Goal: Task Accomplishment & Management: Complete application form

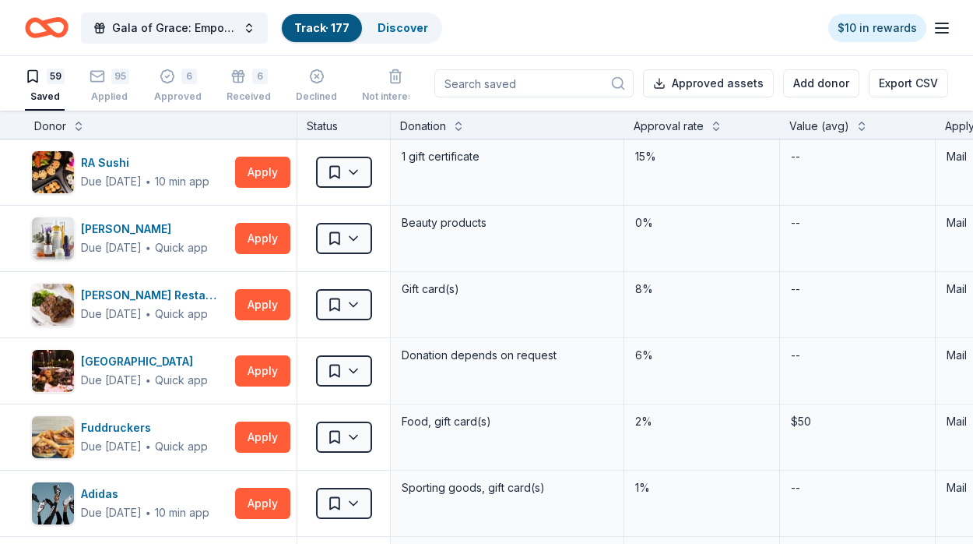
scroll to position [1631, 0]
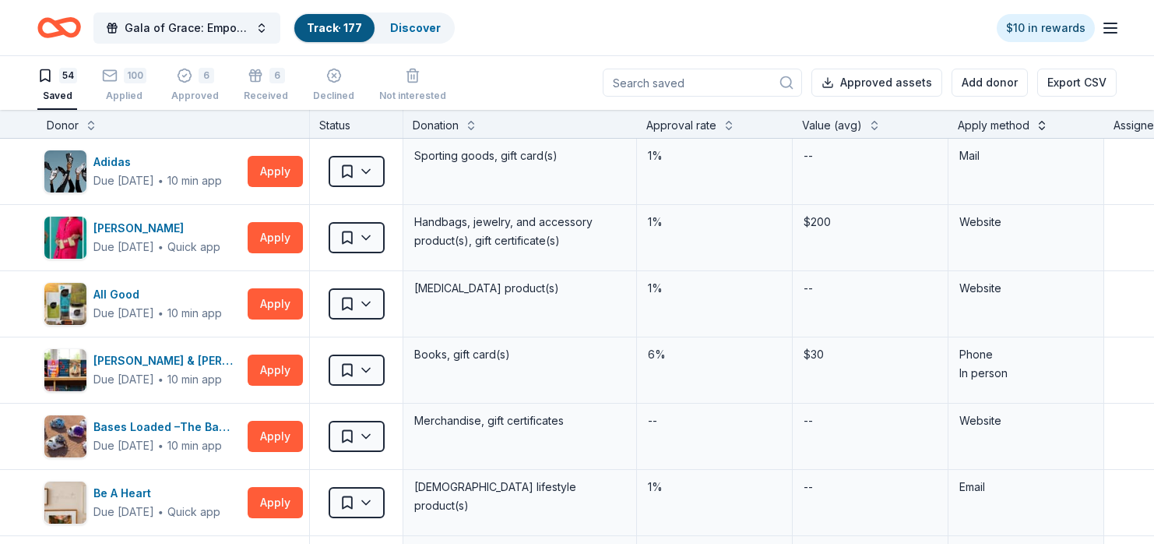
click at [973, 128] on button at bounding box center [1042, 124] width 12 height 16
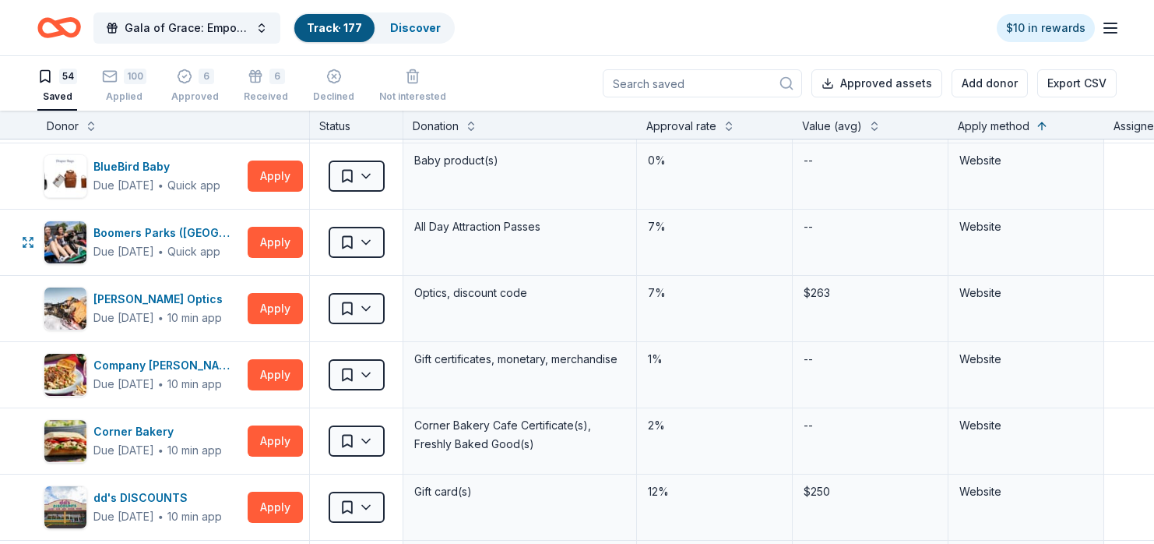
scroll to position [2258, 0]
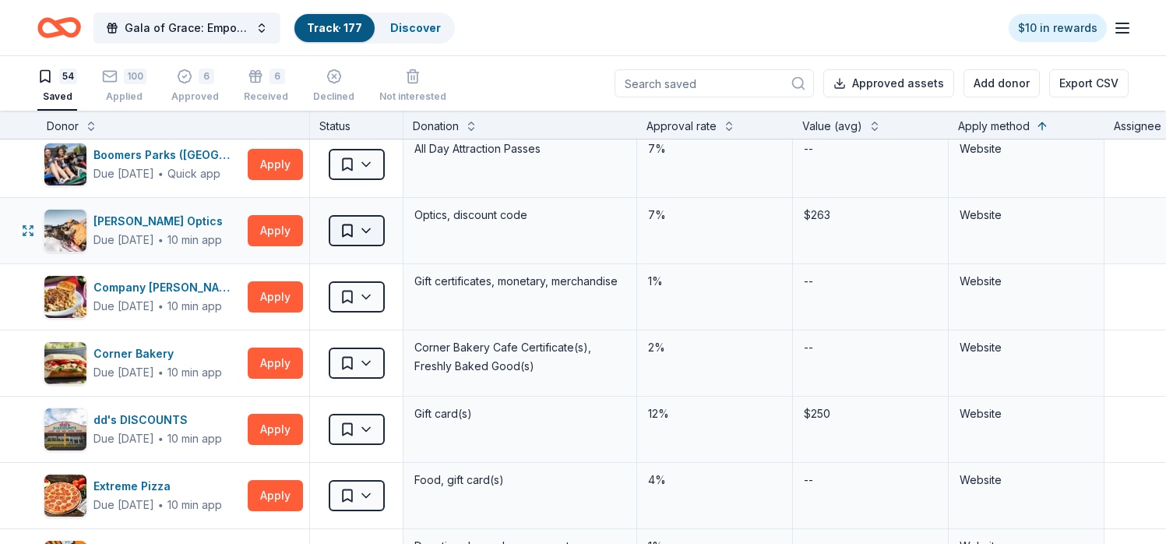
click at [375, 237] on html "Gala of Grace: Empowering Futures for El Porvenir Track · 177 Discover $10 in r…" at bounding box center [583, 272] width 1166 height 544
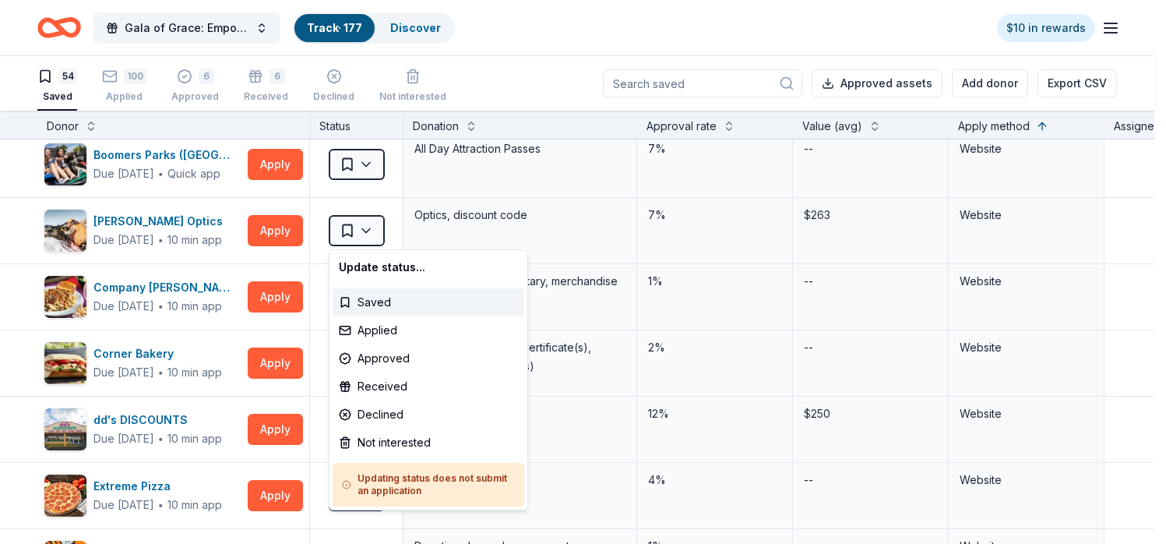
click at [608, 44] on html "Gala of Grace: Empowering Futures for El Porvenir Track · 177 Discover $10 in r…" at bounding box center [583, 272] width 1166 height 544
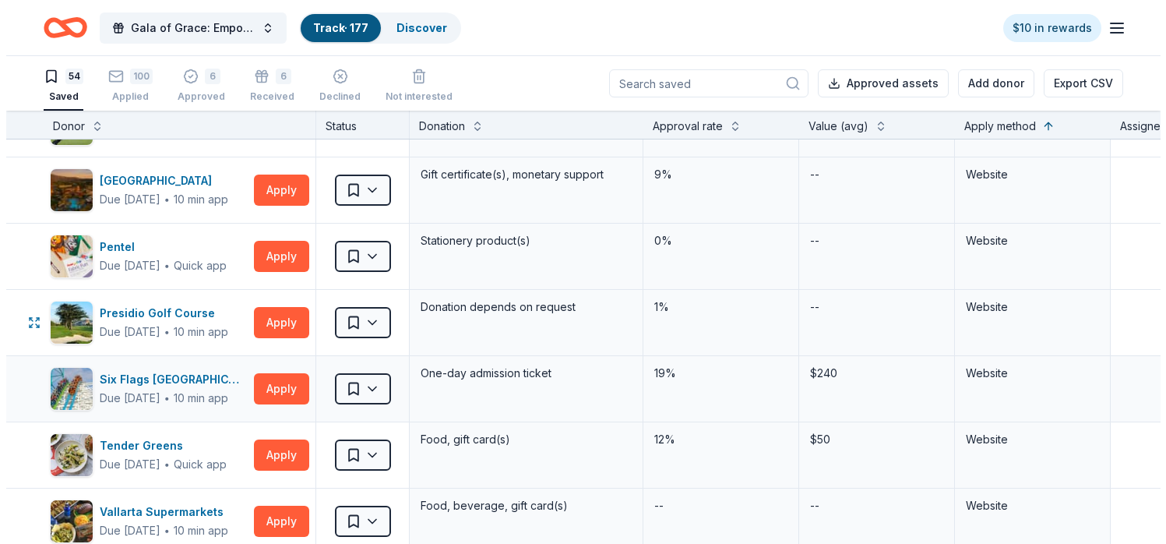
scroll to position [3193, 0]
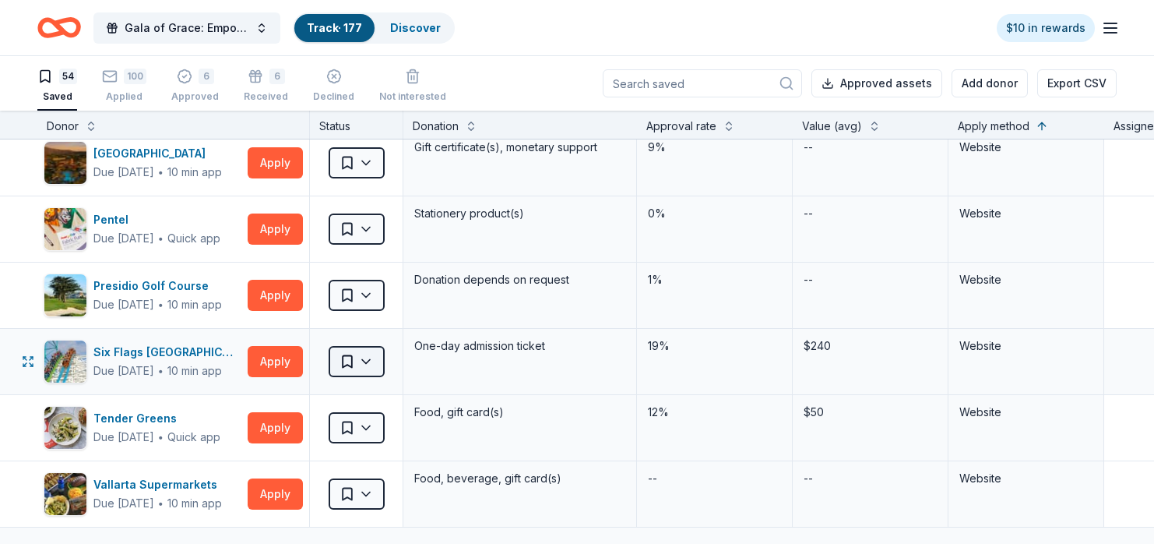
click at [359, 362] on html "Gala of Grace: Empowering Futures for El Porvenir Track · 177 Discover $10 in r…" at bounding box center [577, 272] width 1154 height 544
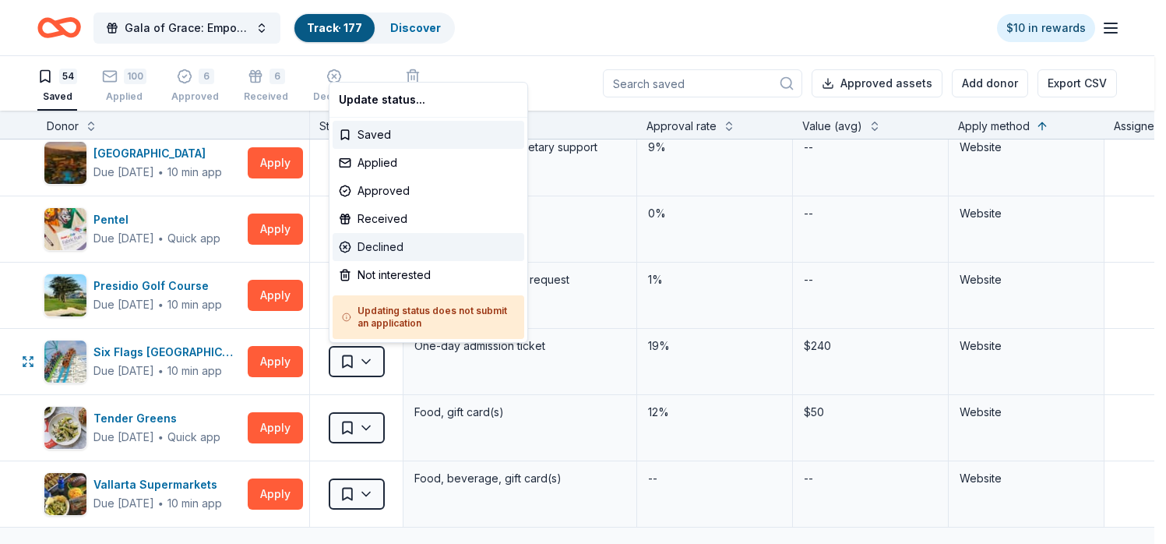
click at [407, 248] on div "Declined" at bounding box center [429, 247] width 192 height 28
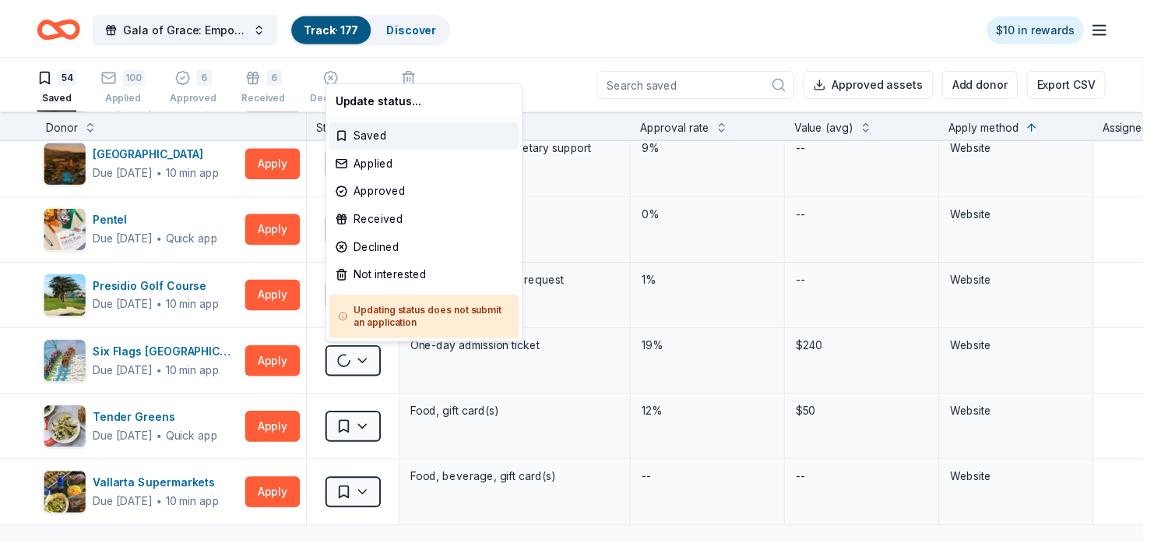
scroll to position [1995, 0]
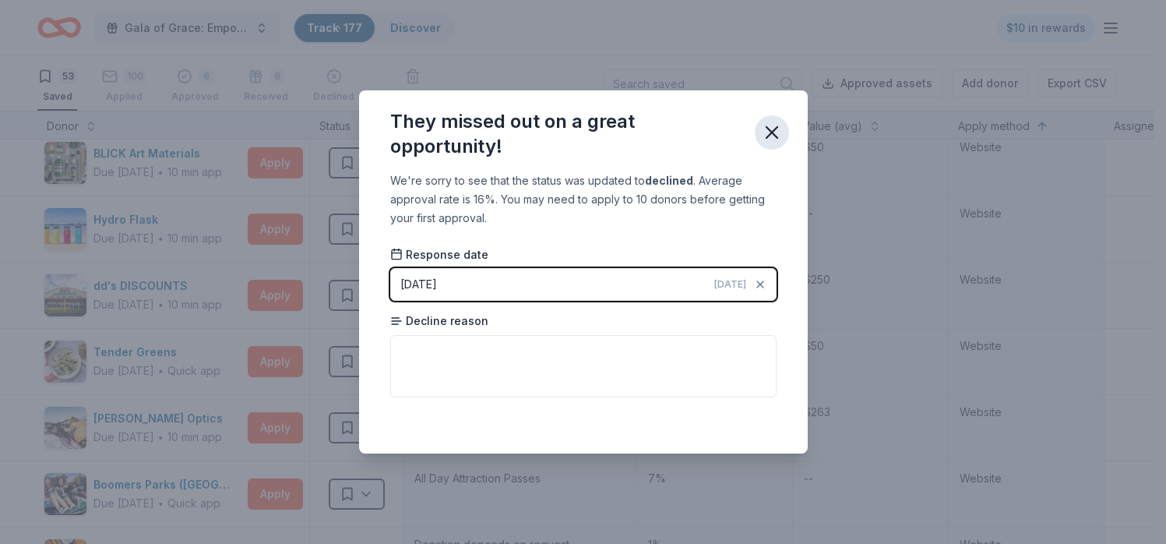
click at [765, 133] on icon "button" at bounding box center [772, 132] width 22 height 22
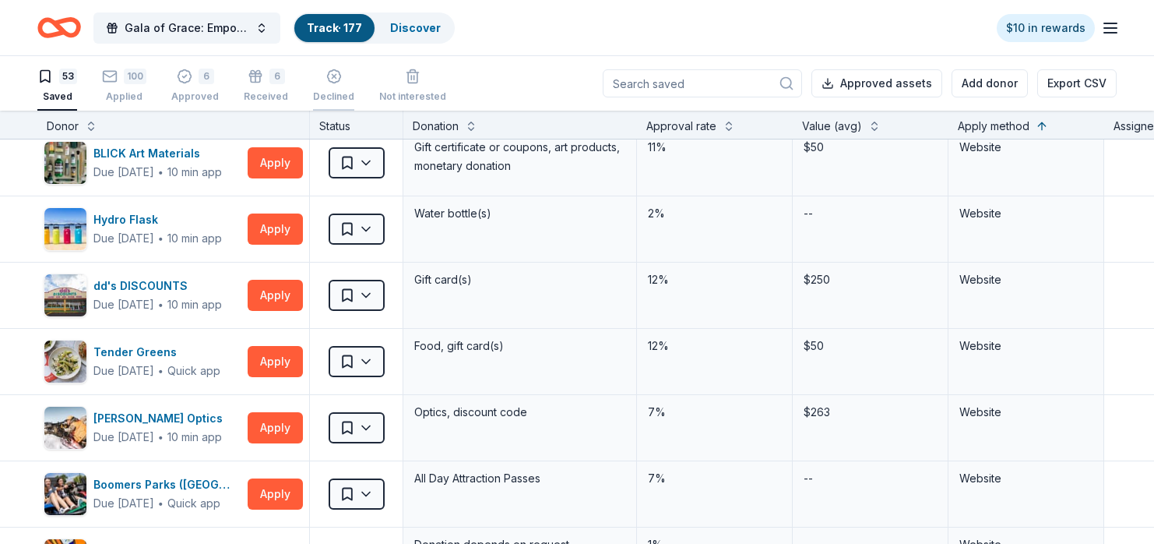
click at [339, 87] on div "Declined" at bounding box center [333, 86] width 41 height 34
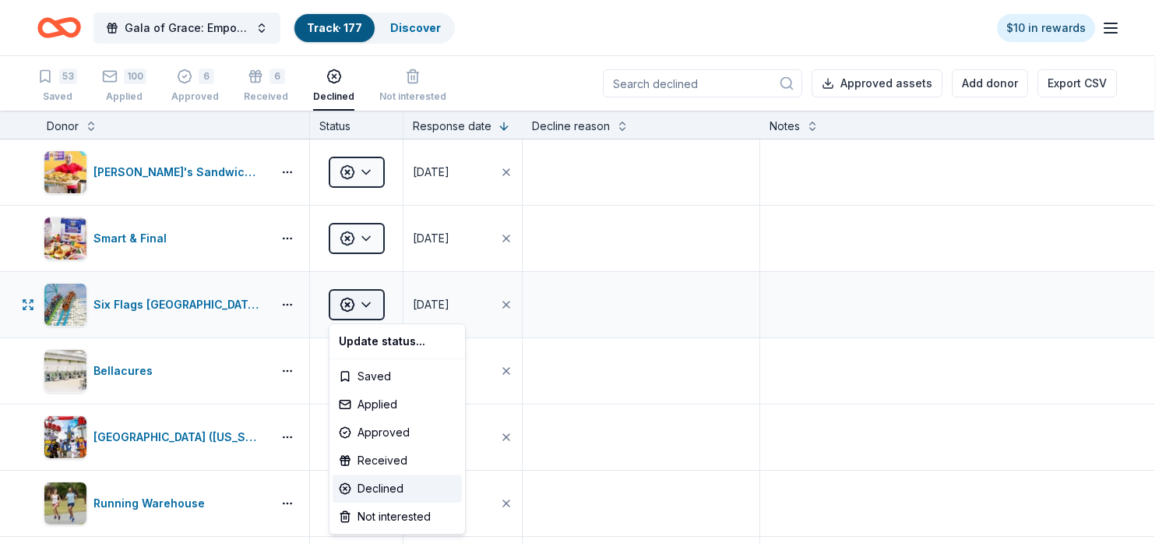
click at [354, 301] on html "Gala of Grace: Empowering Futures for El Porvenir Track · 177 Discover $10 in r…" at bounding box center [583, 272] width 1166 height 544
click at [371, 405] on div "Applied" at bounding box center [397, 404] width 129 height 28
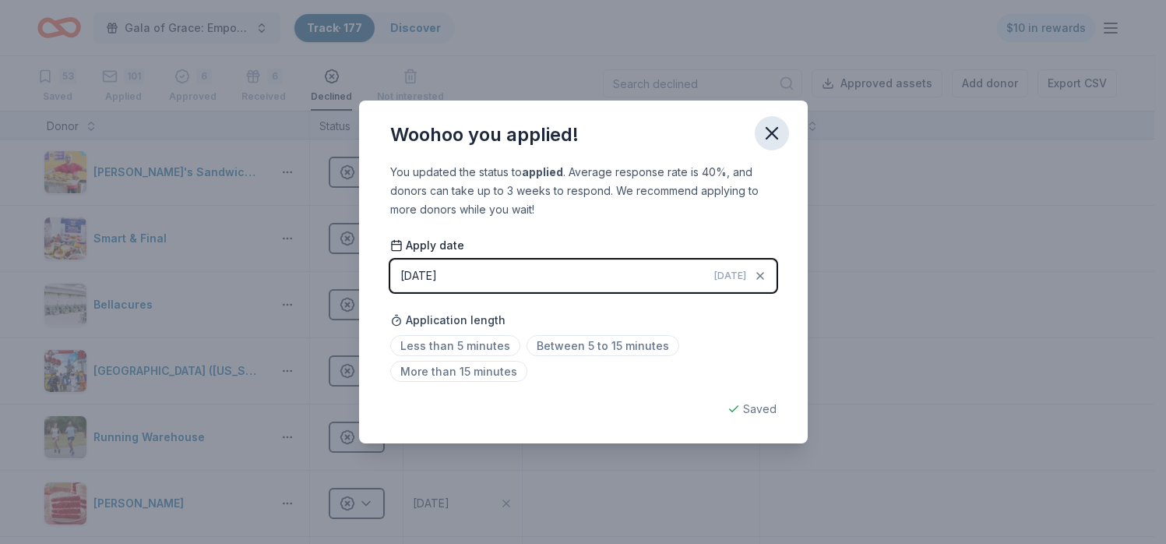
click at [776, 130] on icon "button" at bounding box center [771, 133] width 11 height 11
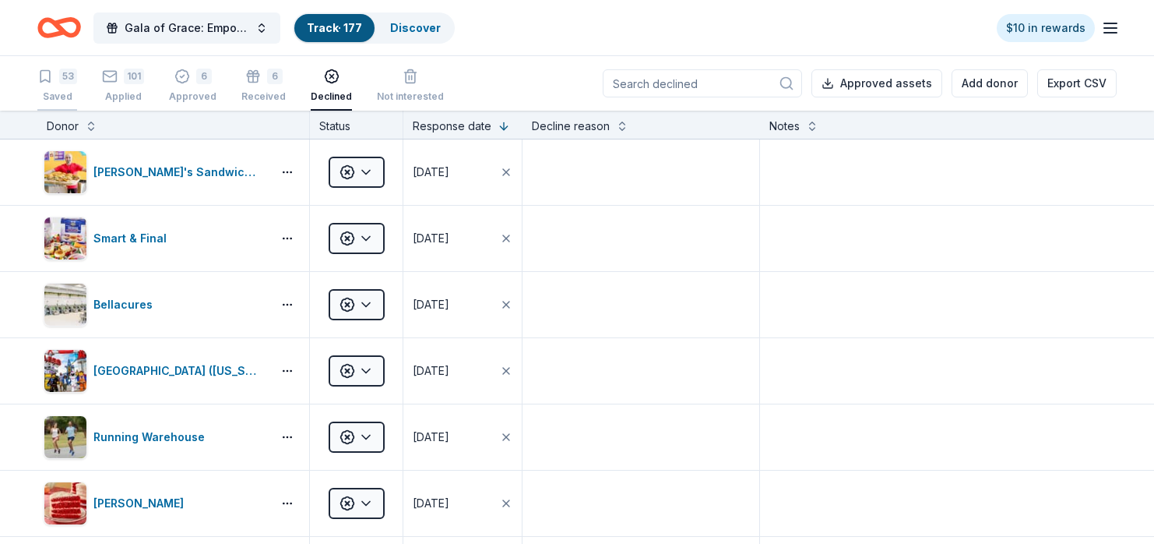
click at [52, 79] on icon "button" at bounding box center [45, 77] width 16 height 16
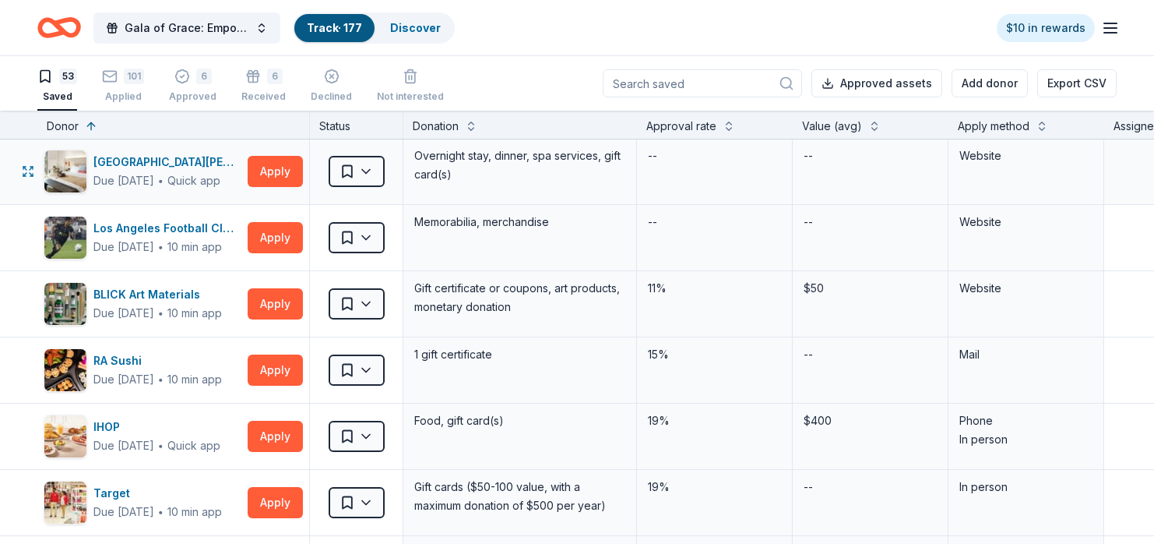
scroll to position [312, 0]
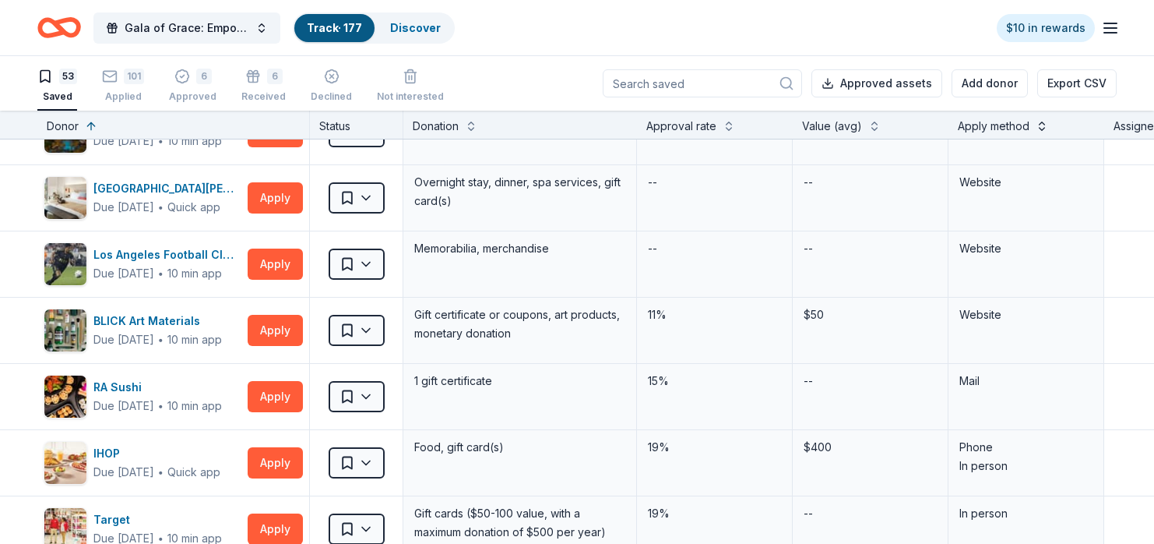
click at [973, 131] on button at bounding box center [1042, 125] width 12 height 16
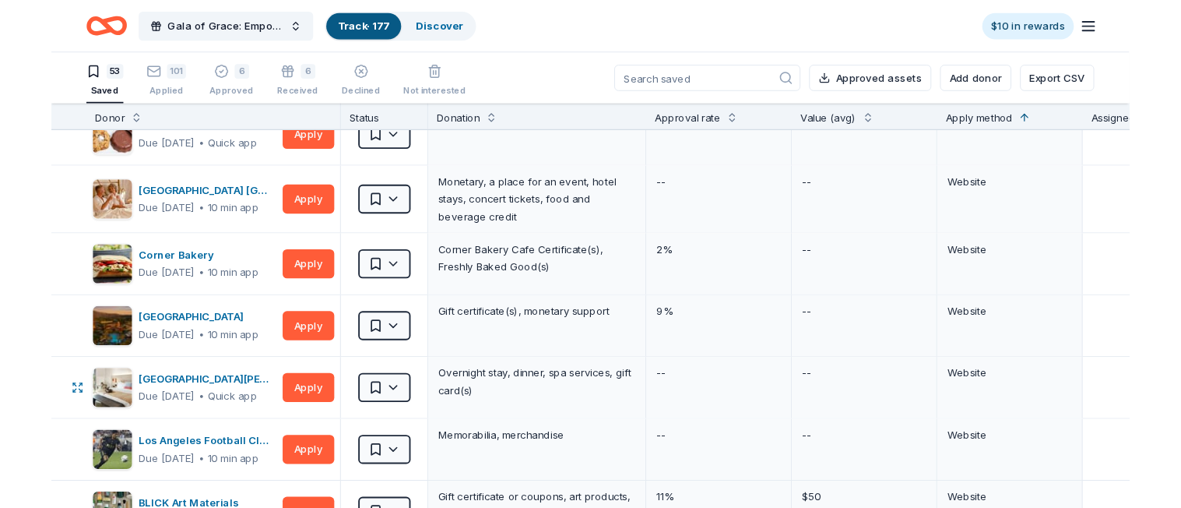
scroll to position [1947, 0]
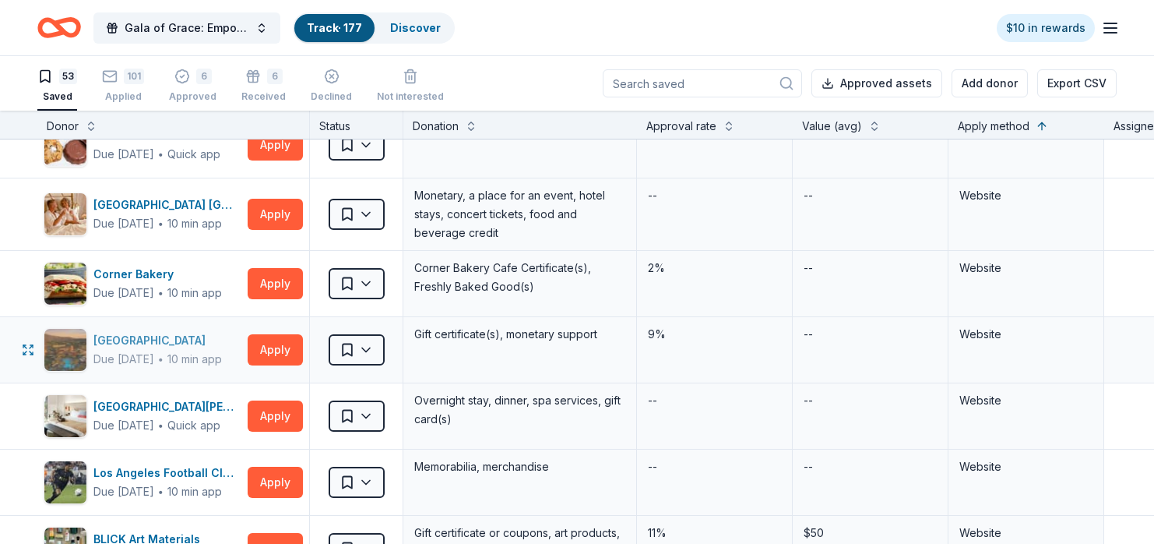
click at [183, 340] on div "[GEOGRAPHIC_DATA]" at bounding box center [157, 340] width 128 height 19
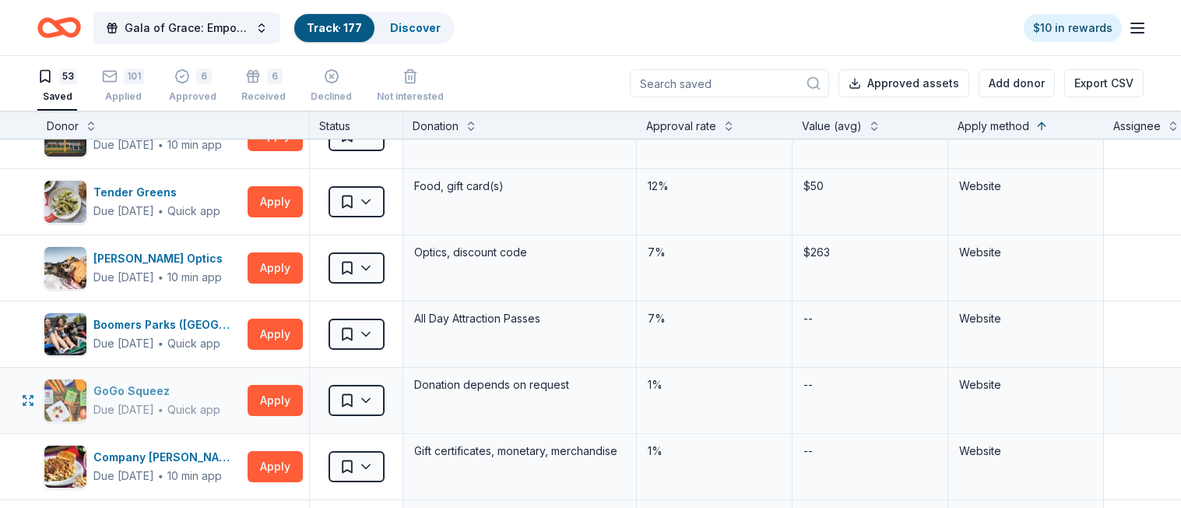
scroll to position [2414, 0]
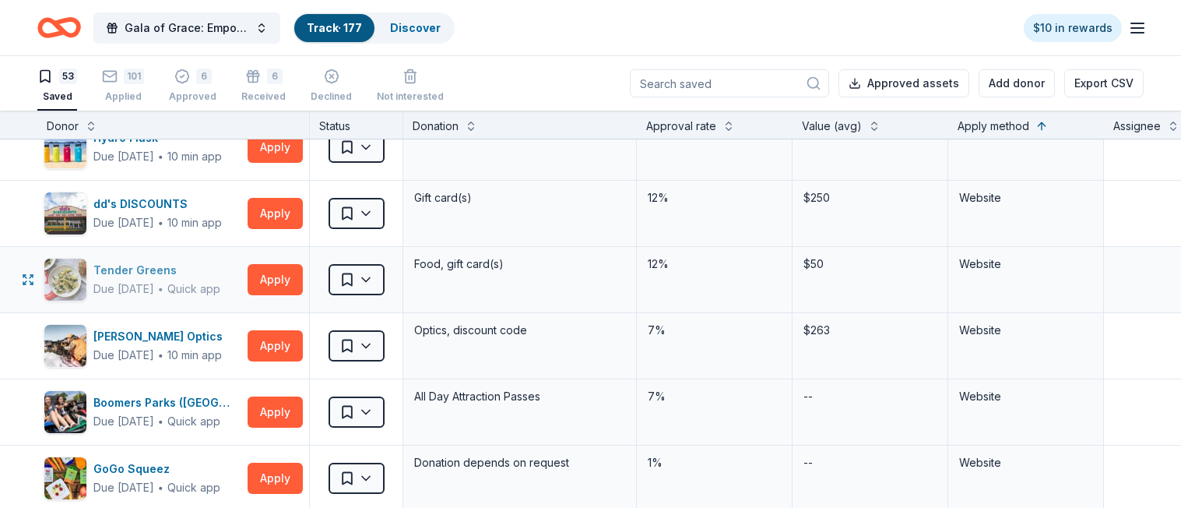
click at [134, 273] on div "Tender Greens" at bounding box center [156, 270] width 127 height 19
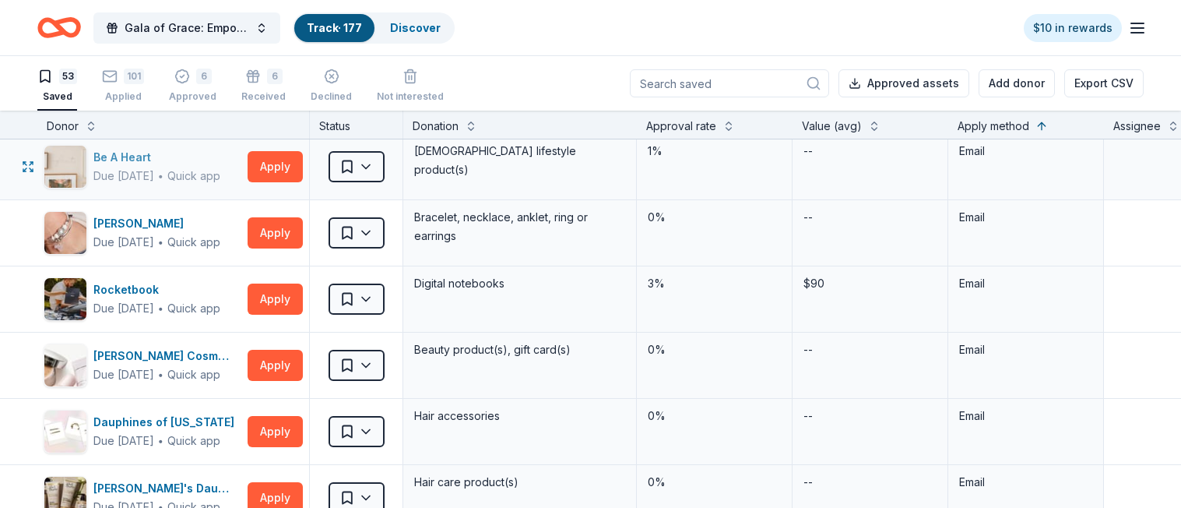
scroll to position [1480, 0]
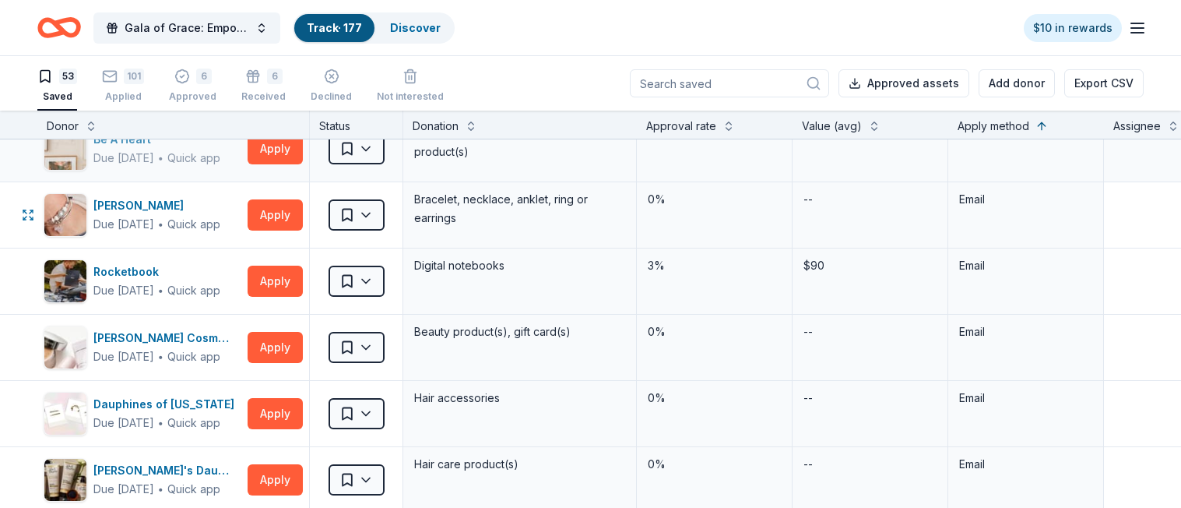
click at [151, 227] on div "Due [DATE]" at bounding box center [123, 224] width 61 height 19
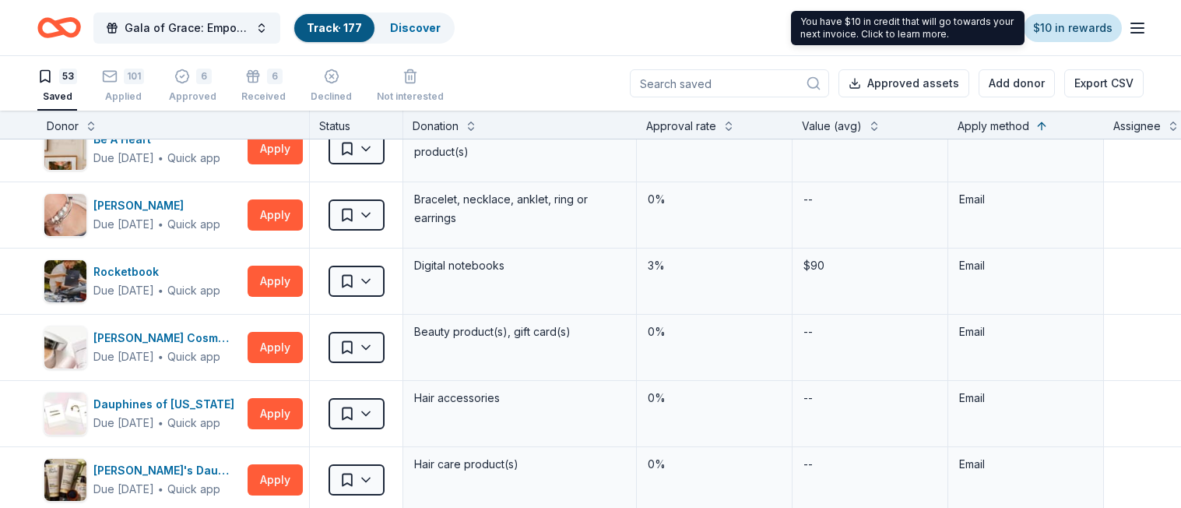
click at [973, 27] on link "$10 in rewards" at bounding box center [1073, 28] width 98 height 28
click at [973, 34] on link "$10 in rewards" at bounding box center [1073, 28] width 98 height 28
click at [835, 33] on div "You have $10 in credit that will go towards your next invoice. Click to learn m…" at bounding box center [908, 28] width 234 height 34
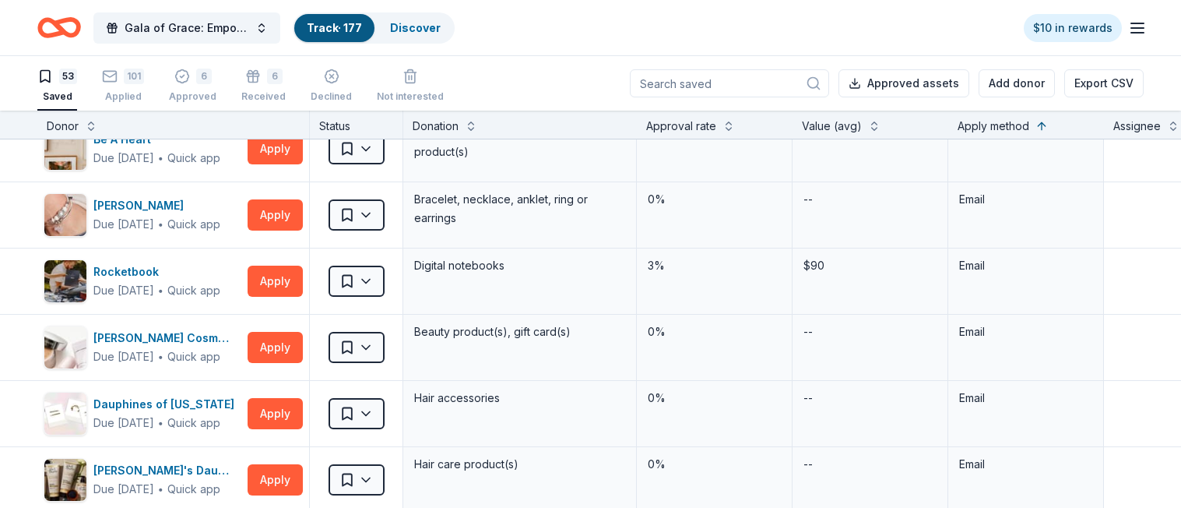
click at [973, 34] on icon "button" at bounding box center [1137, 28] width 19 height 19
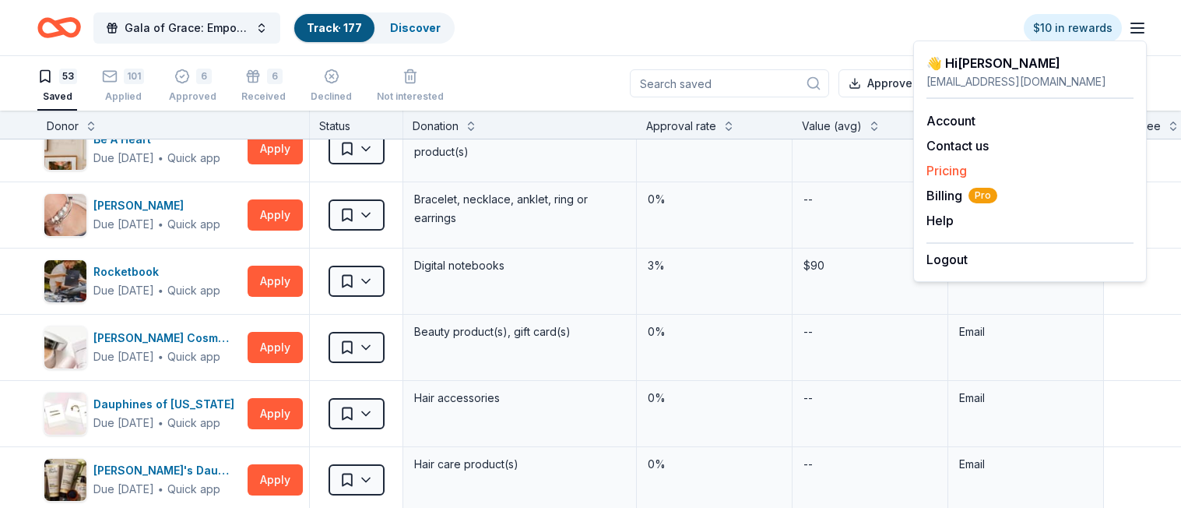
click at [947, 168] on link "Pricing" at bounding box center [947, 171] width 40 height 16
click at [952, 172] on link "Pricing" at bounding box center [947, 171] width 40 height 16
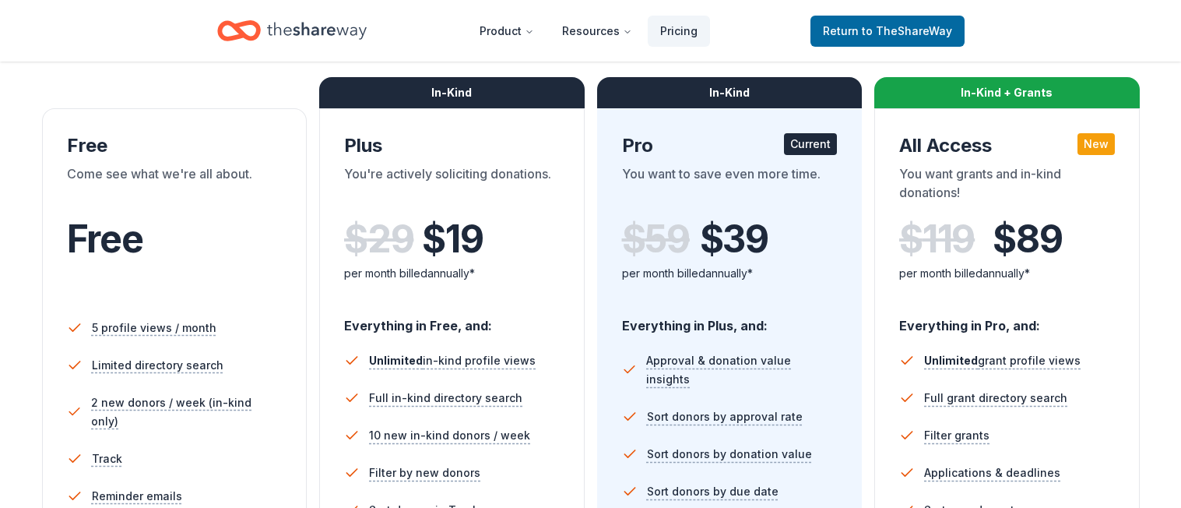
scroll to position [78, 0]
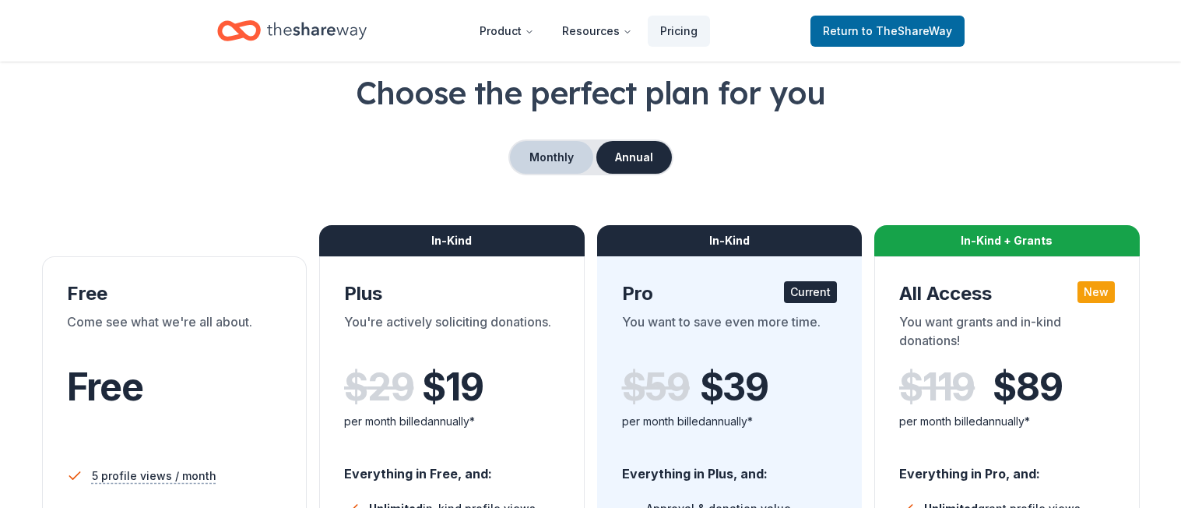
click at [562, 147] on button "Monthly" at bounding box center [551, 157] width 83 height 33
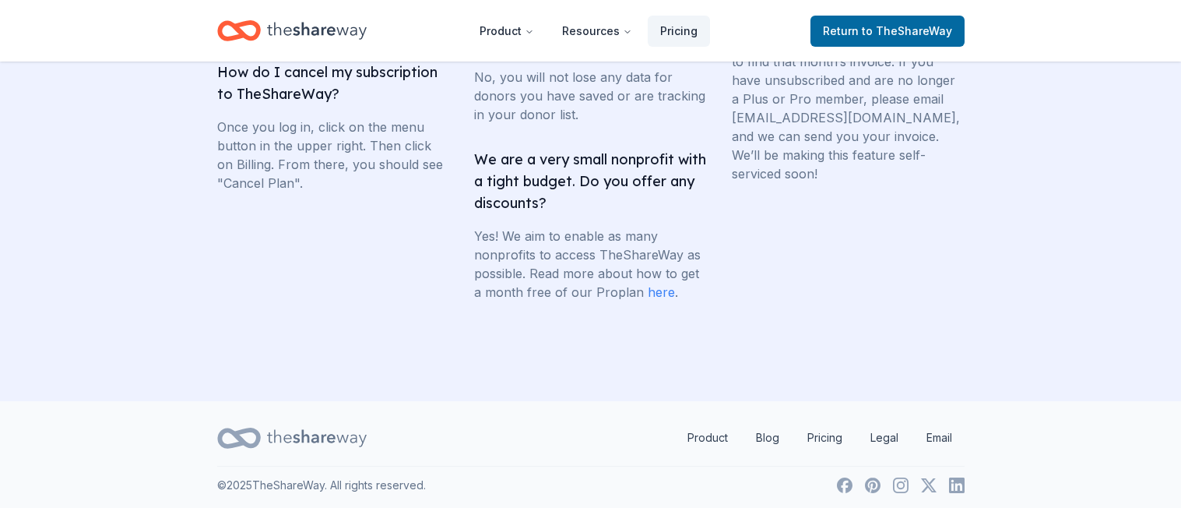
scroll to position [3251, 0]
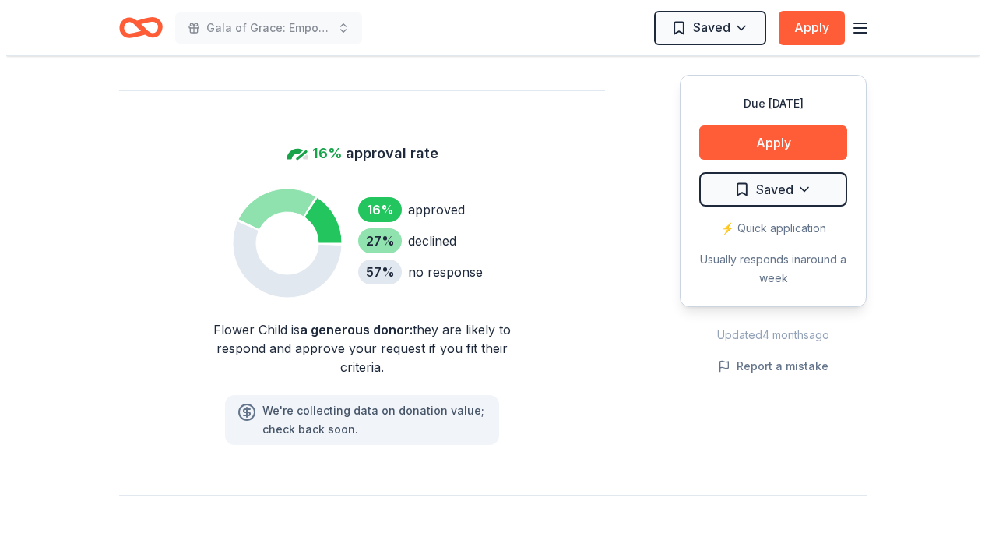
scroll to position [935, 0]
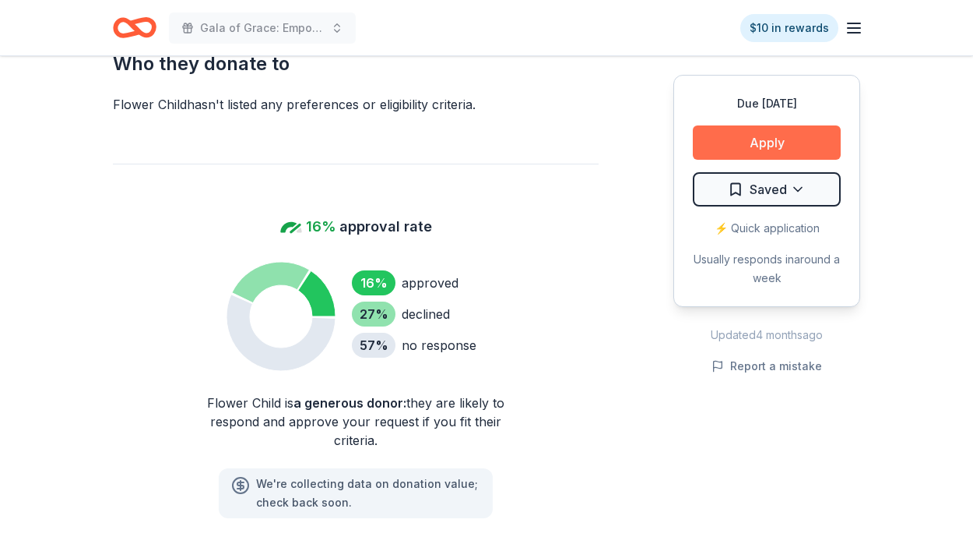
click at [713, 145] on button "Apply" at bounding box center [767, 142] width 148 height 34
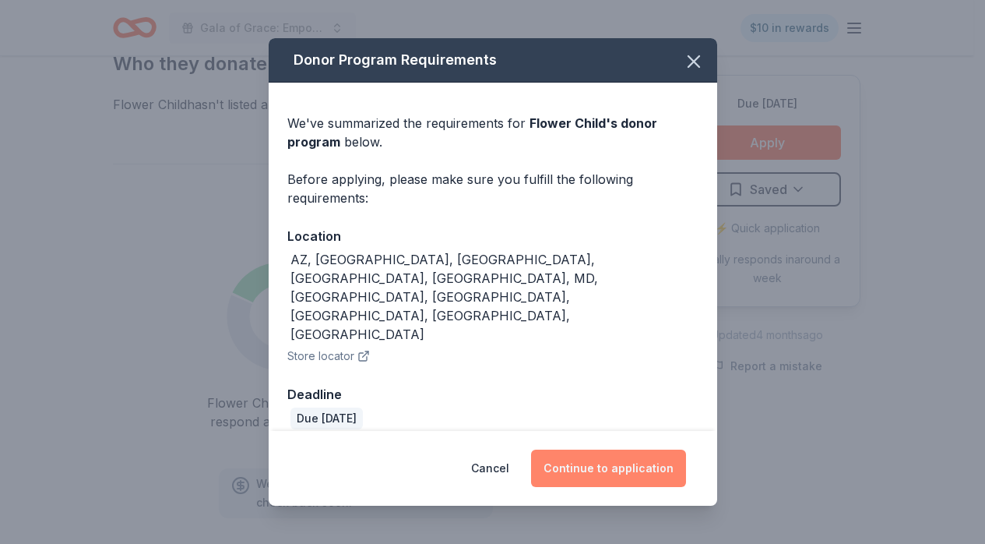
click at [608, 449] on button "Continue to application" at bounding box center [608, 467] width 155 height 37
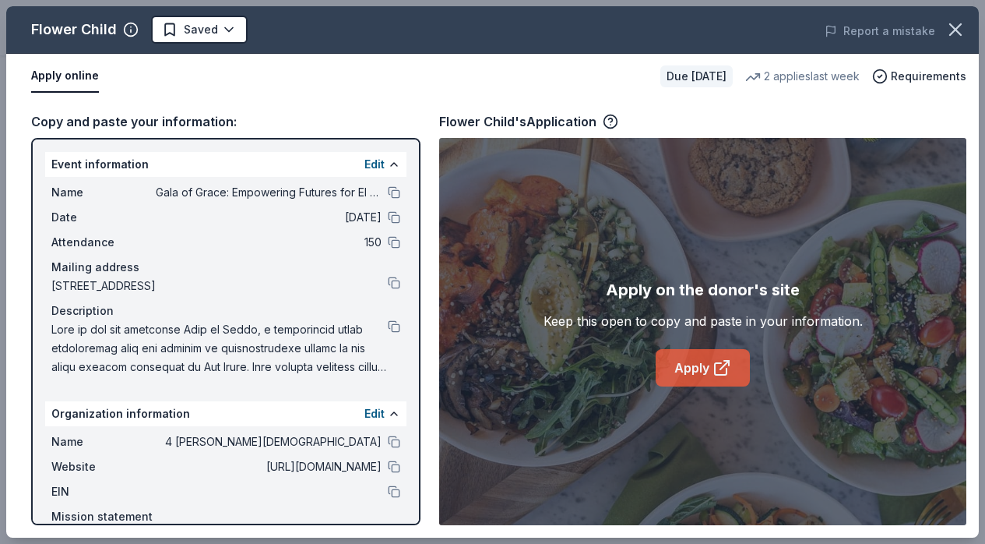
click at [699, 368] on link "Apply" at bounding box center [703, 367] width 94 height 37
click at [945, 26] on icon "button" at bounding box center [956, 30] width 22 height 22
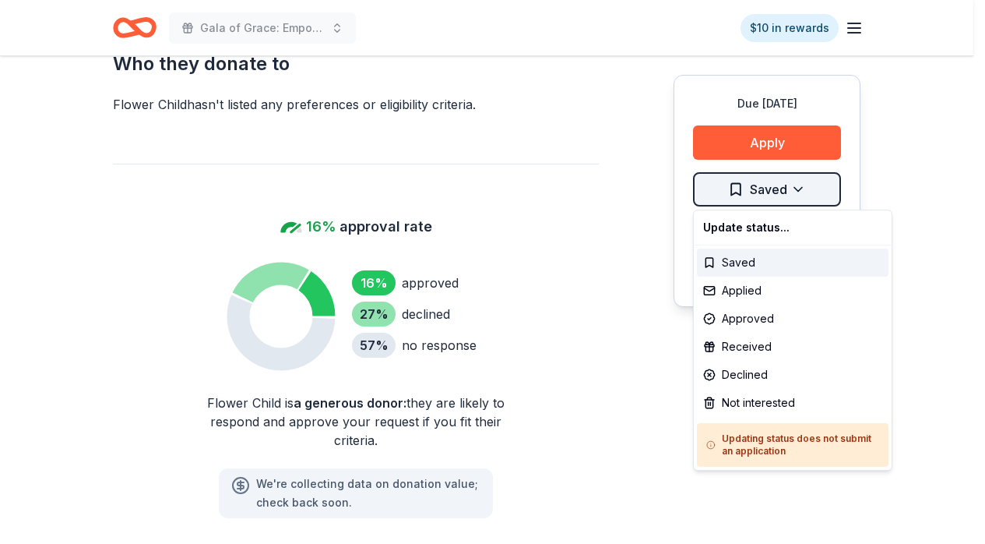
click at [772, 285] on div "Applied" at bounding box center [793, 290] width 192 height 28
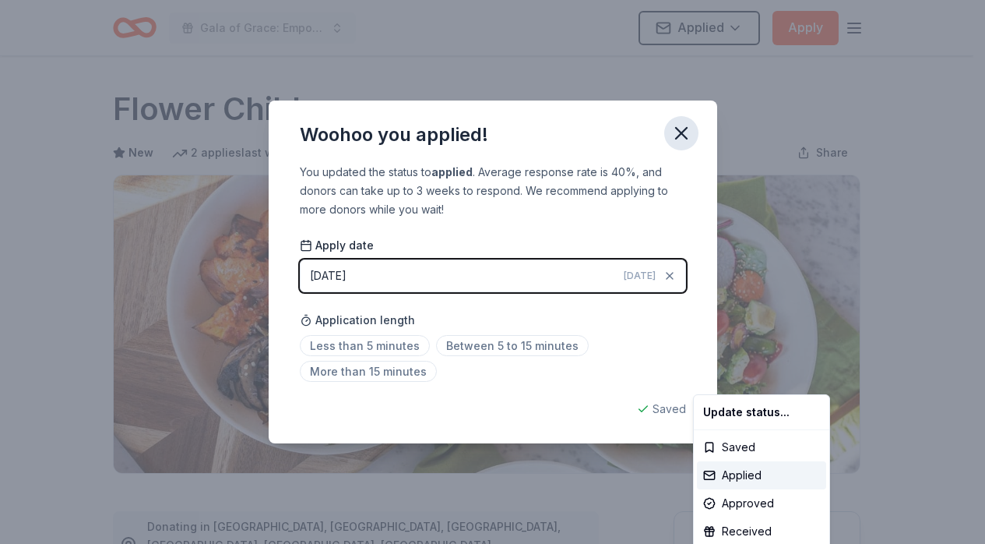
click at [674, 137] on html "Gala of Grace: Empowering Futures for El Porvenir Applied Apply Due in 42 days …" at bounding box center [492, 272] width 985 height 544
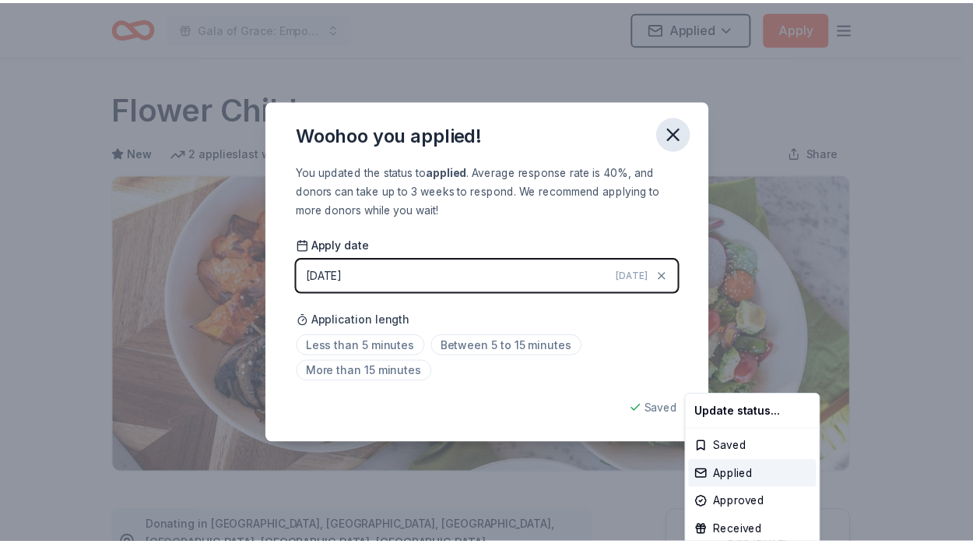
scroll to position [354, 0]
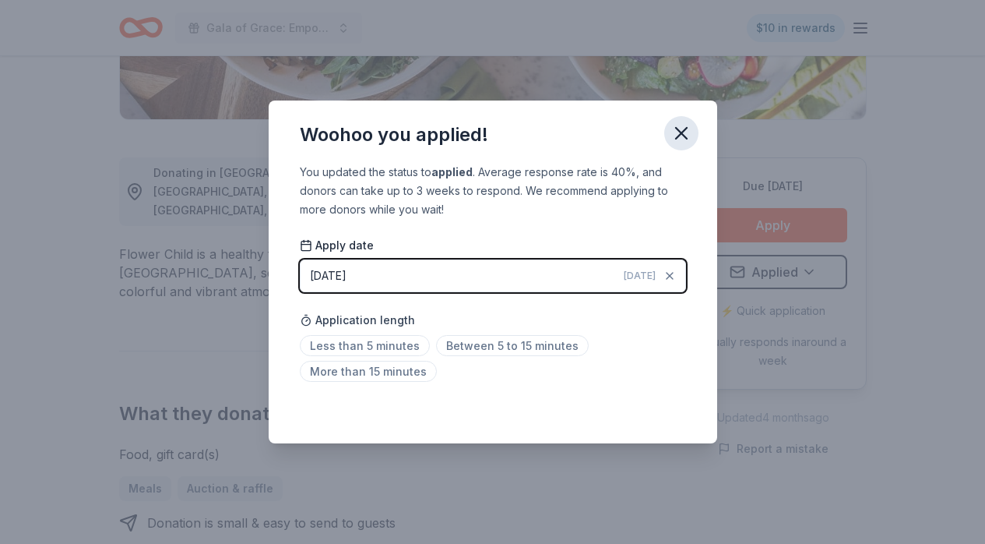
click at [674, 137] on icon "button" at bounding box center [682, 133] width 22 height 22
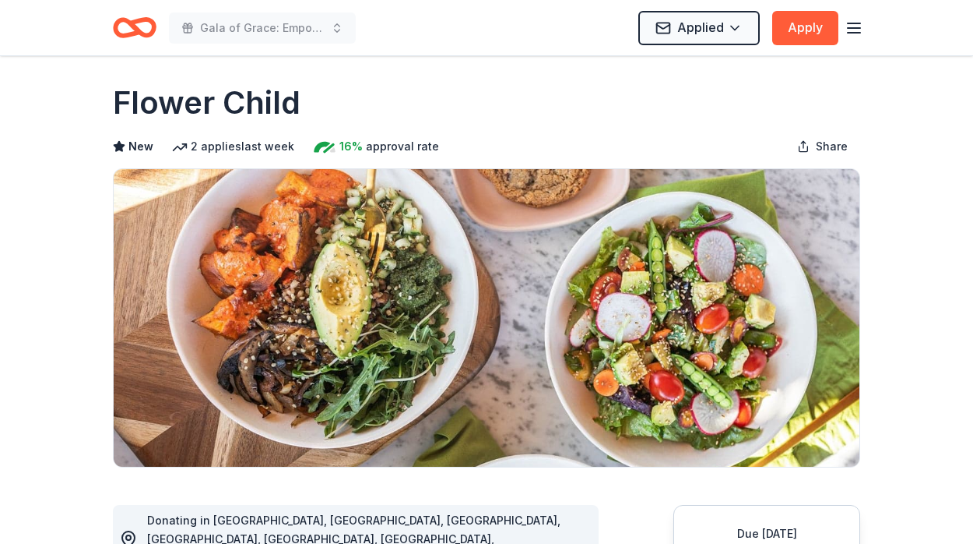
scroll to position [0, 0]
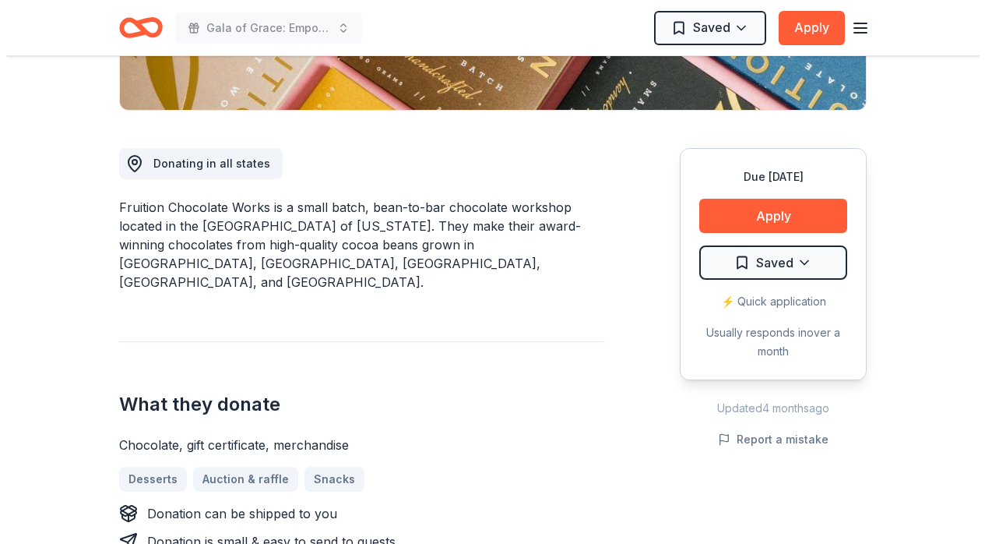
scroll to position [467, 0]
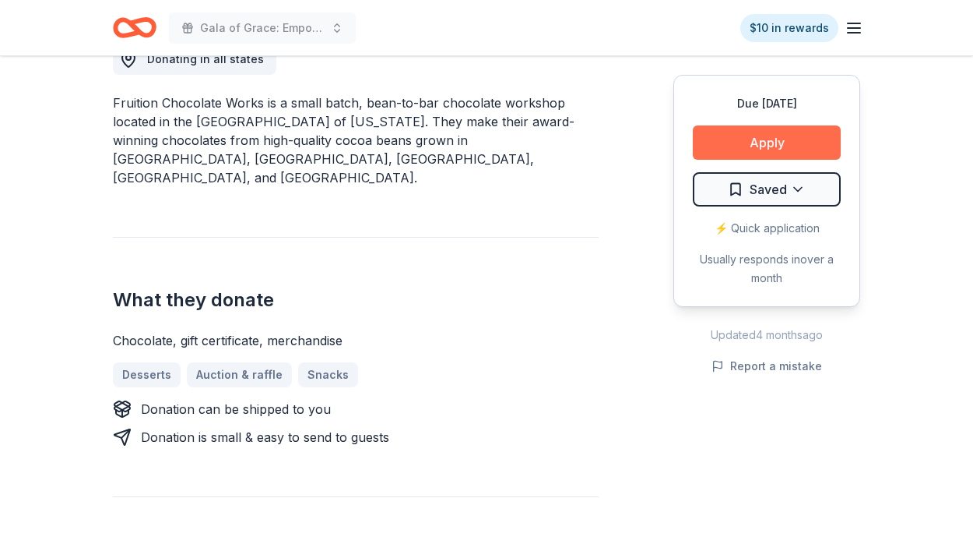
click at [763, 133] on button "Apply" at bounding box center [767, 142] width 148 height 34
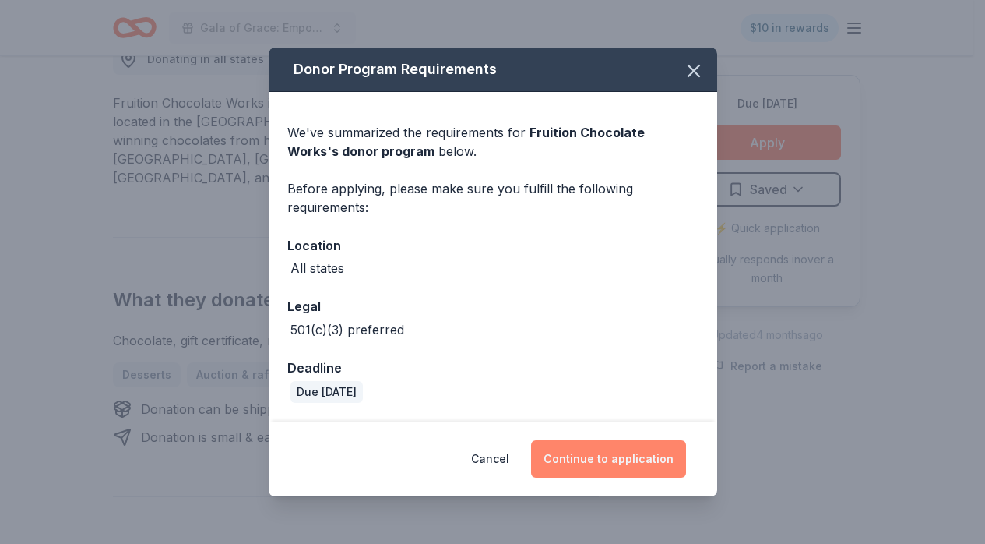
click at [610, 453] on button "Continue to application" at bounding box center [608, 458] width 155 height 37
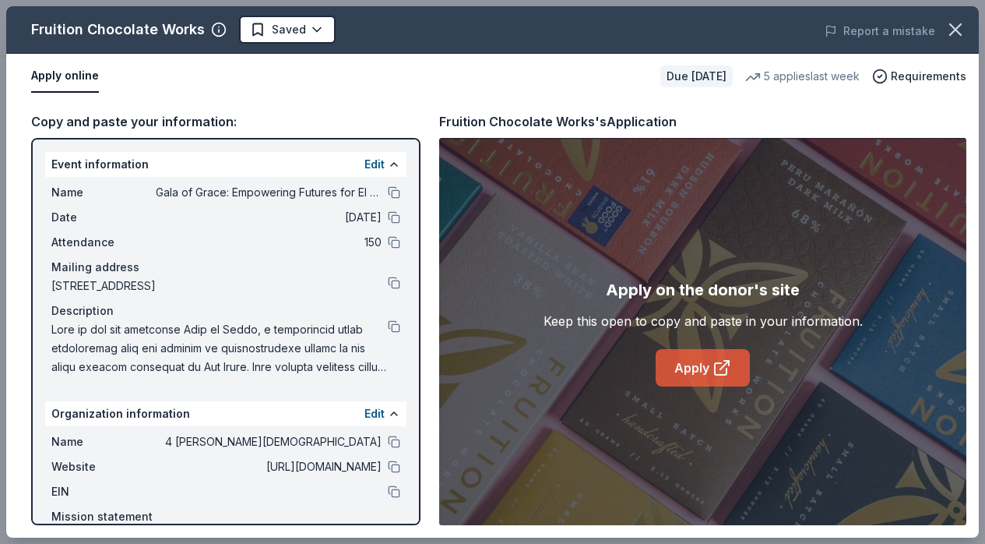
click at [680, 380] on link "Apply" at bounding box center [703, 367] width 94 height 37
click at [952, 25] on icon "button" at bounding box center [955, 29] width 11 height 11
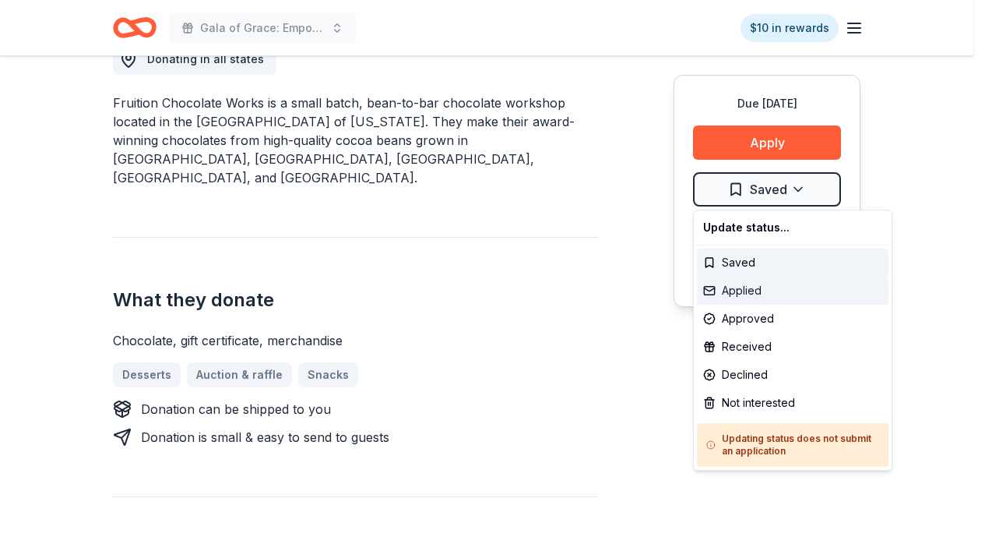
click at [772, 290] on div "Applied" at bounding box center [793, 290] width 192 height 28
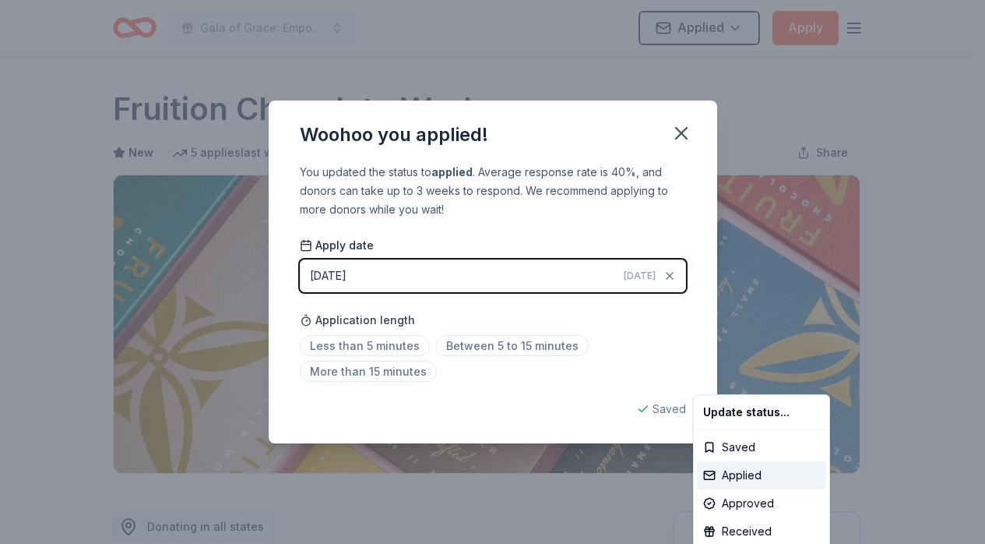
click at [676, 128] on html "Gala of Grace: Empowering Futures for El Porvenir Applied Apply Due in 42 days …" at bounding box center [492, 272] width 985 height 544
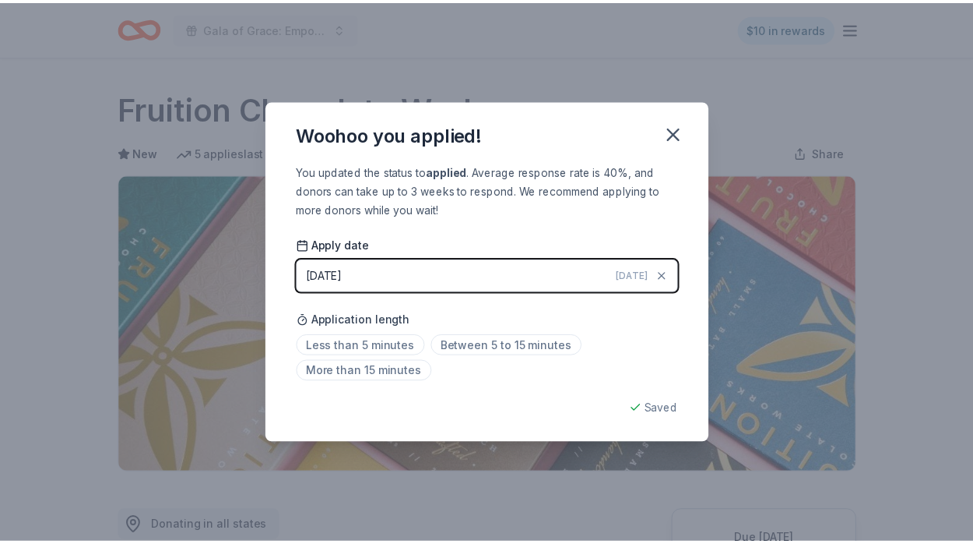
scroll to position [354, 0]
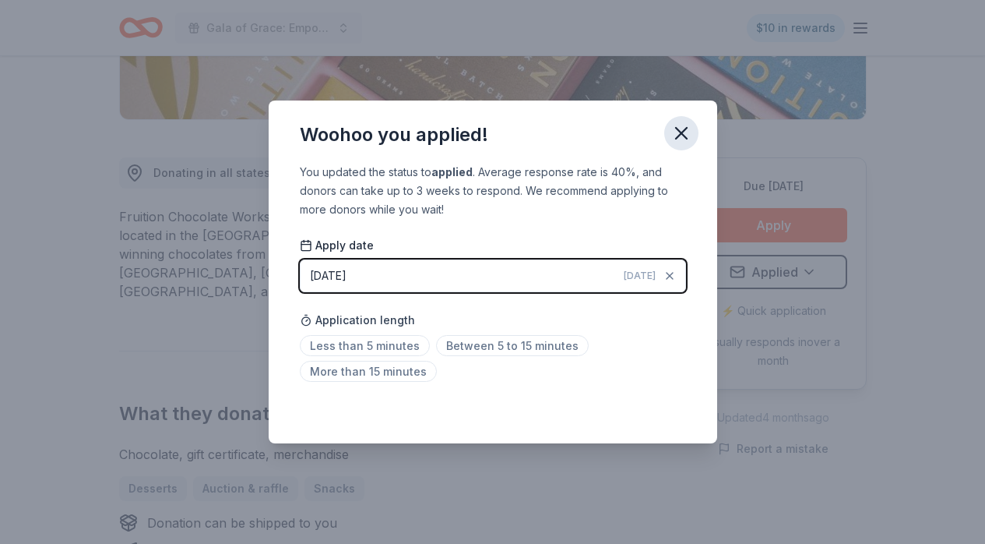
click at [681, 130] on icon "button" at bounding box center [682, 133] width 22 height 22
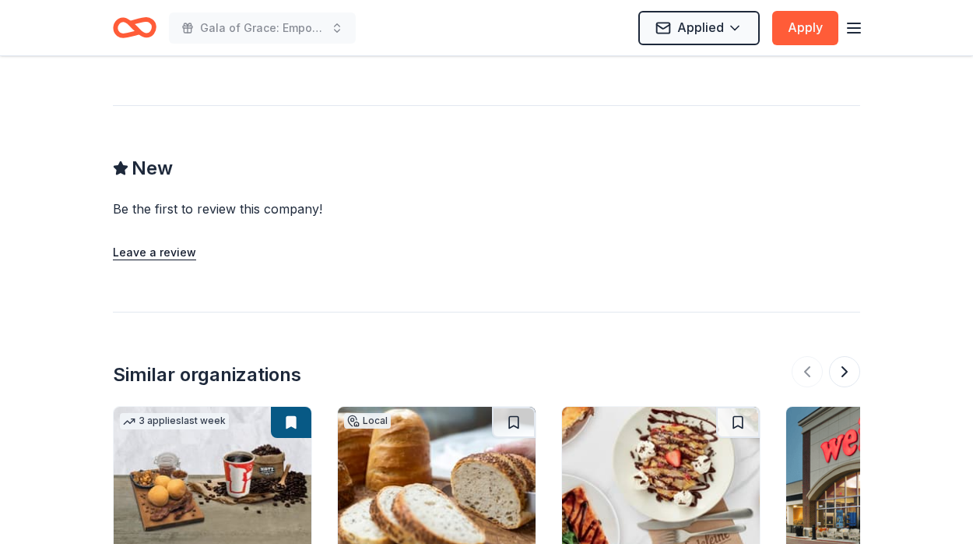
scroll to position [1600, 0]
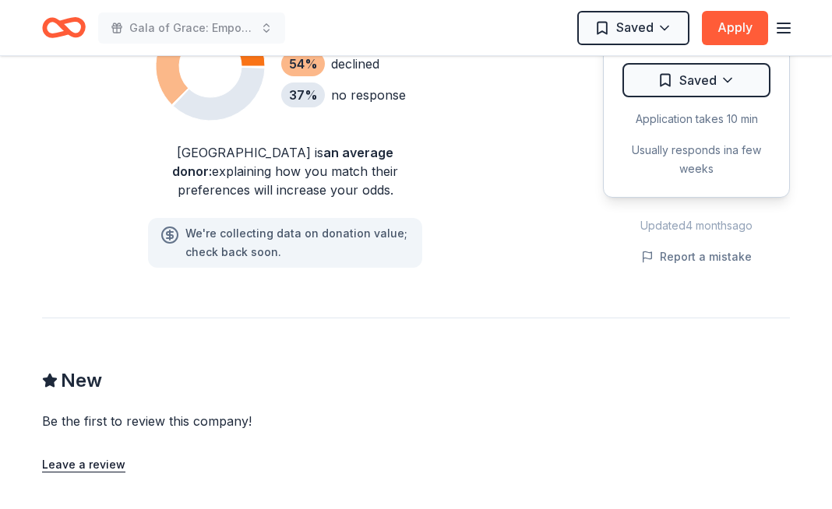
scroll to position [1558, 0]
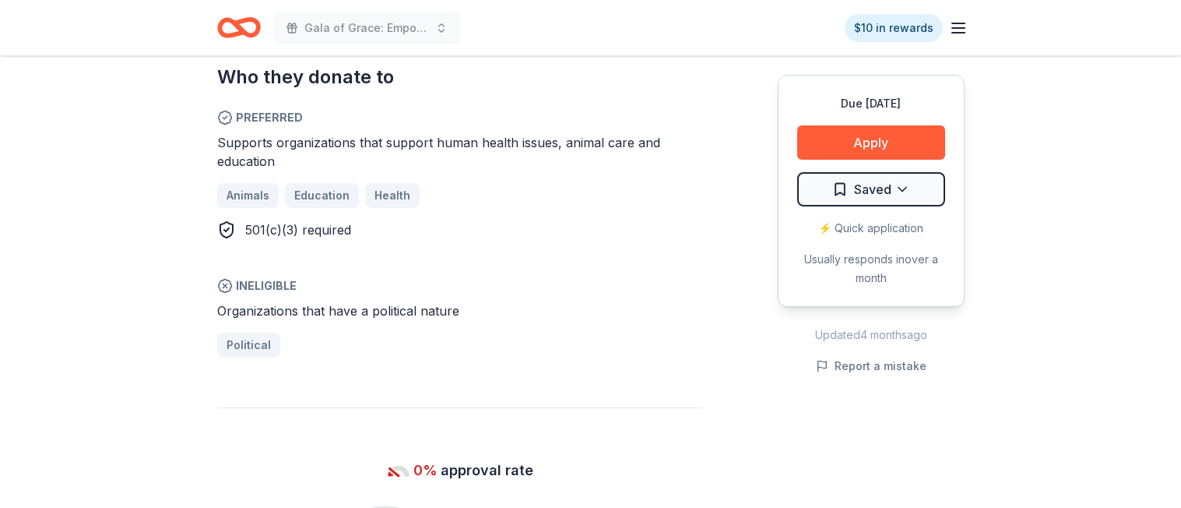
scroll to position [779, 0]
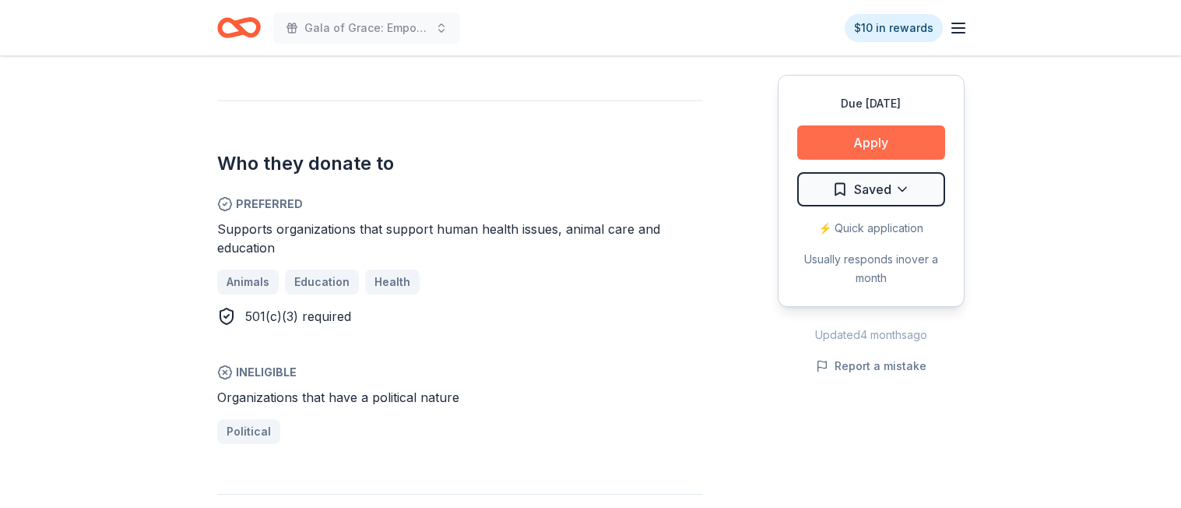
click at [850, 136] on button "Apply" at bounding box center [871, 142] width 148 height 34
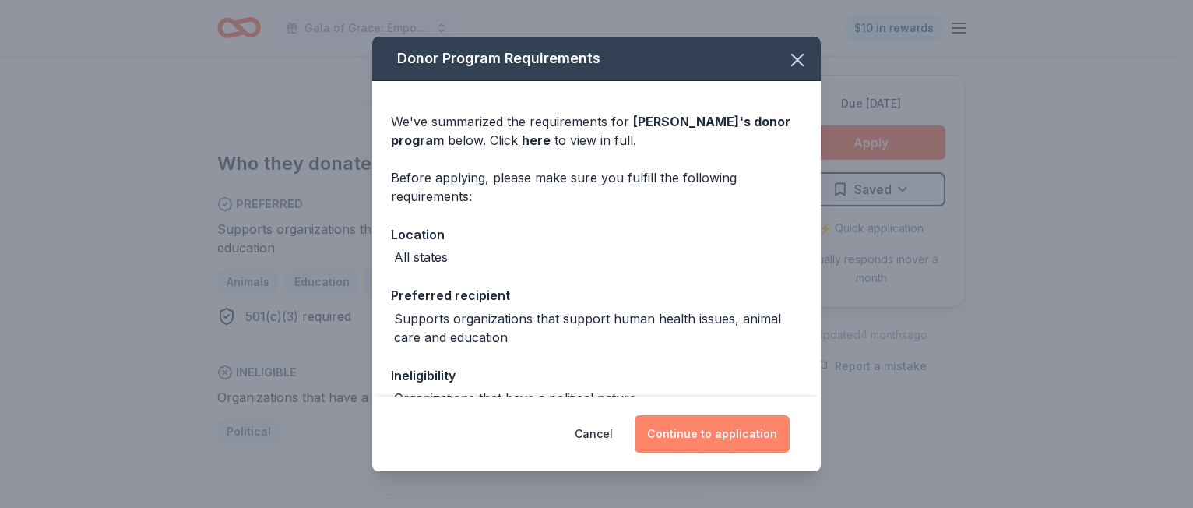
click at [746, 424] on button "Continue to application" at bounding box center [712, 433] width 155 height 37
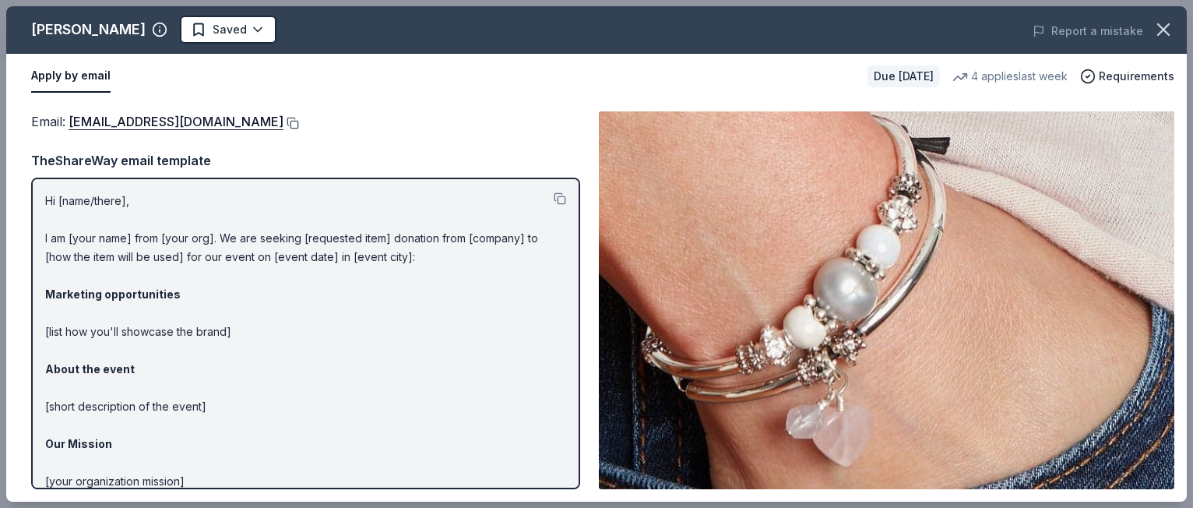
click at [283, 118] on button at bounding box center [291, 123] width 16 height 12
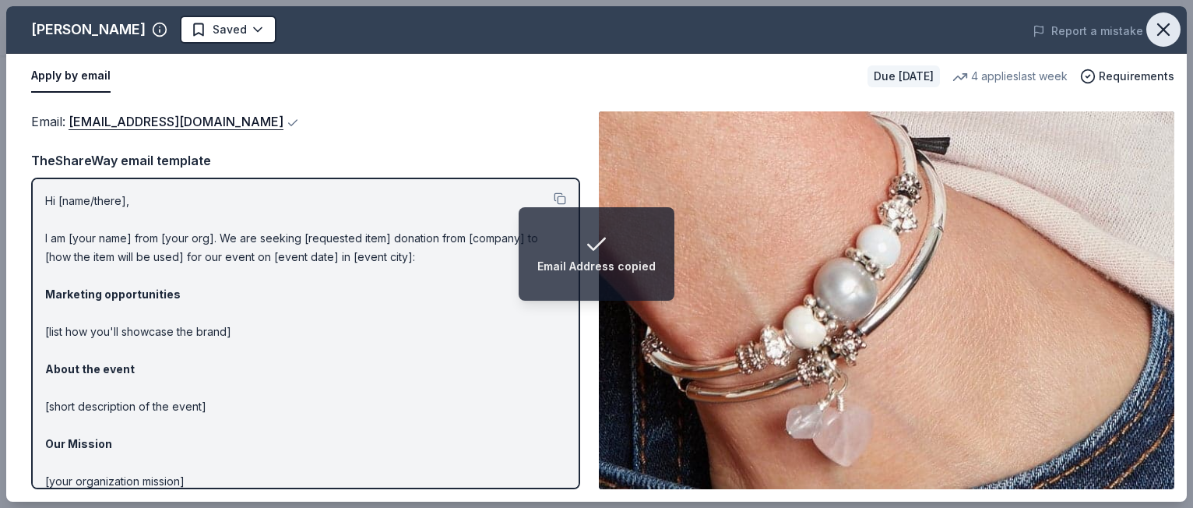
click at [1161, 26] on icon "button" at bounding box center [1164, 30] width 22 height 22
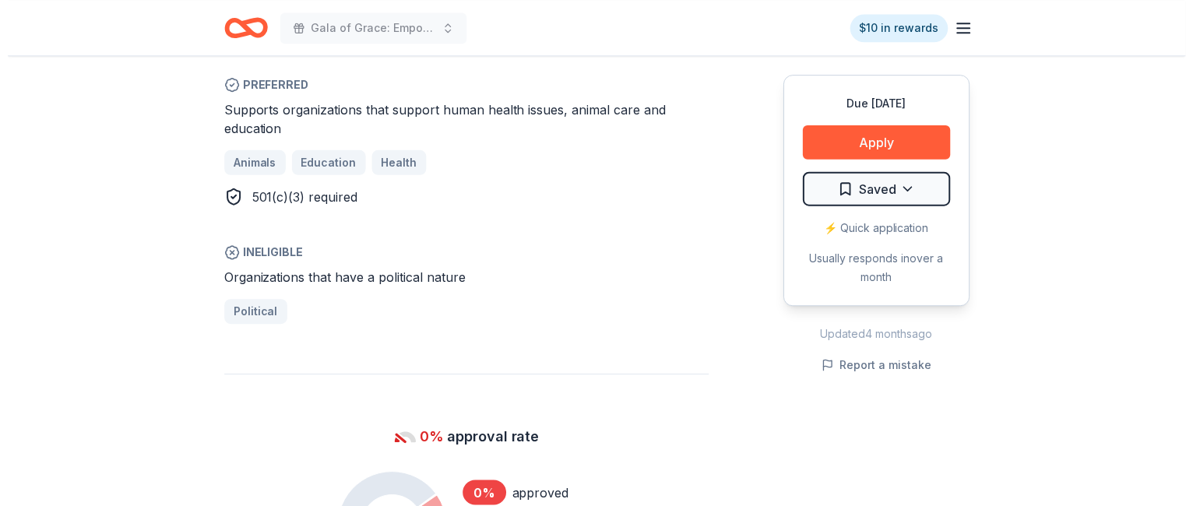
scroll to position [935, 0]
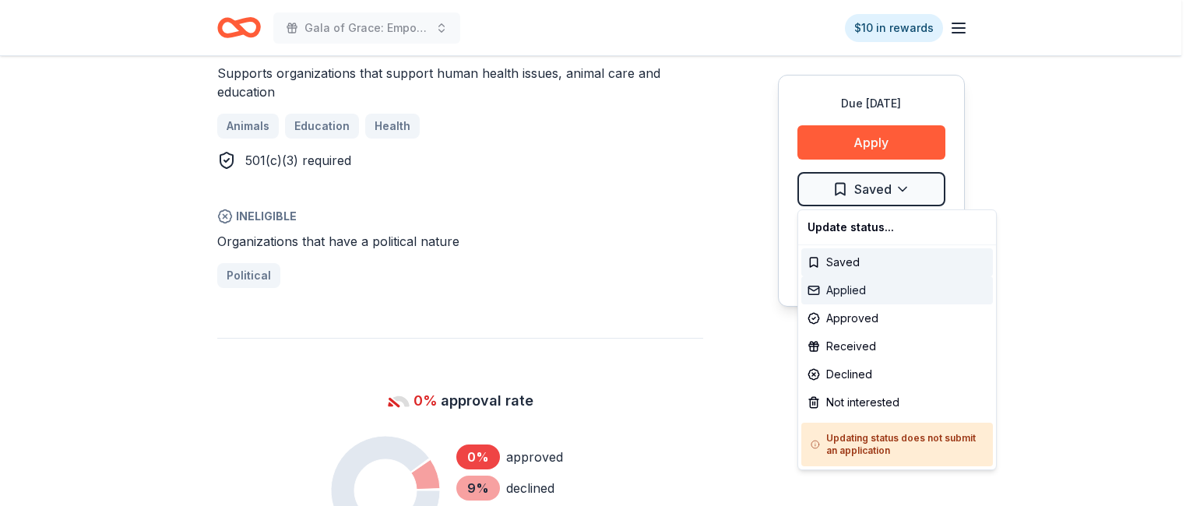
click at [904, 280] on div "Applied" at bounding box center [897, 290] width 192 height 28
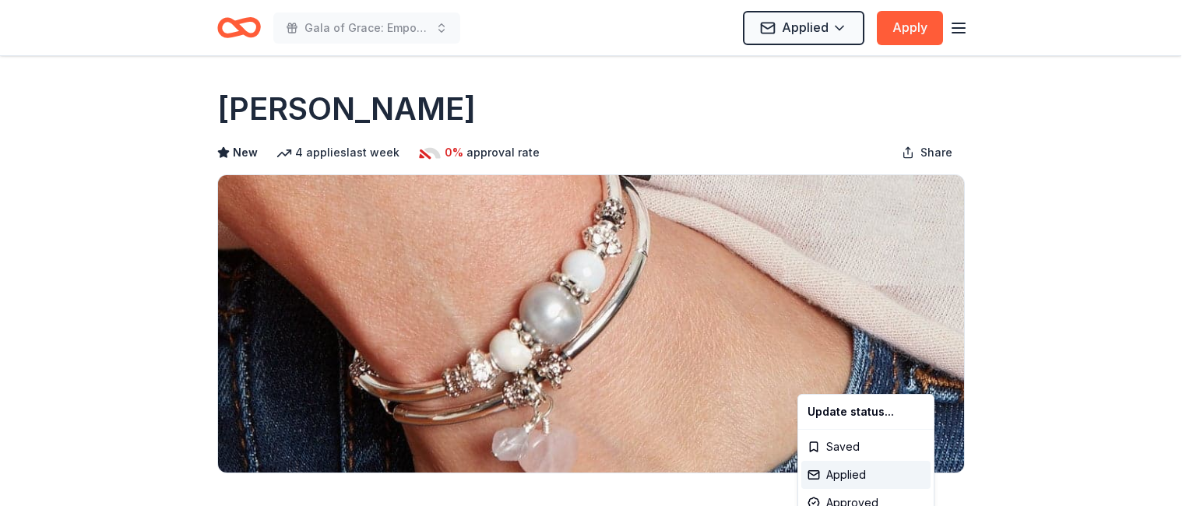
scroll to position [0, 0]
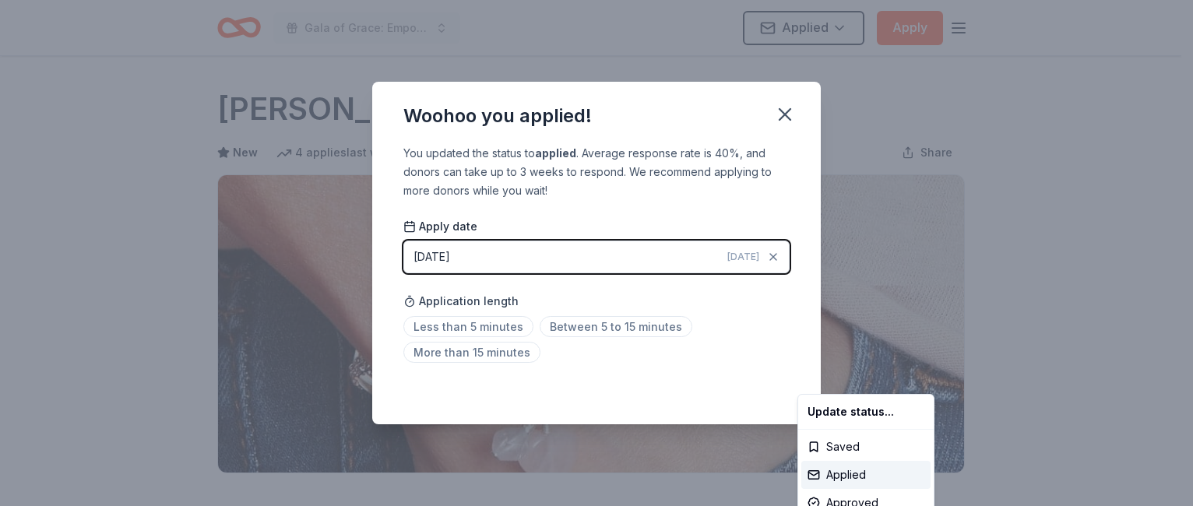
click at [787, 113] on html "Gala of Grace: Empowering Futures for El Porvenir Applied Apply Due [DATE] Shar…" at bounding box center [596, 253] width 1193 height 506
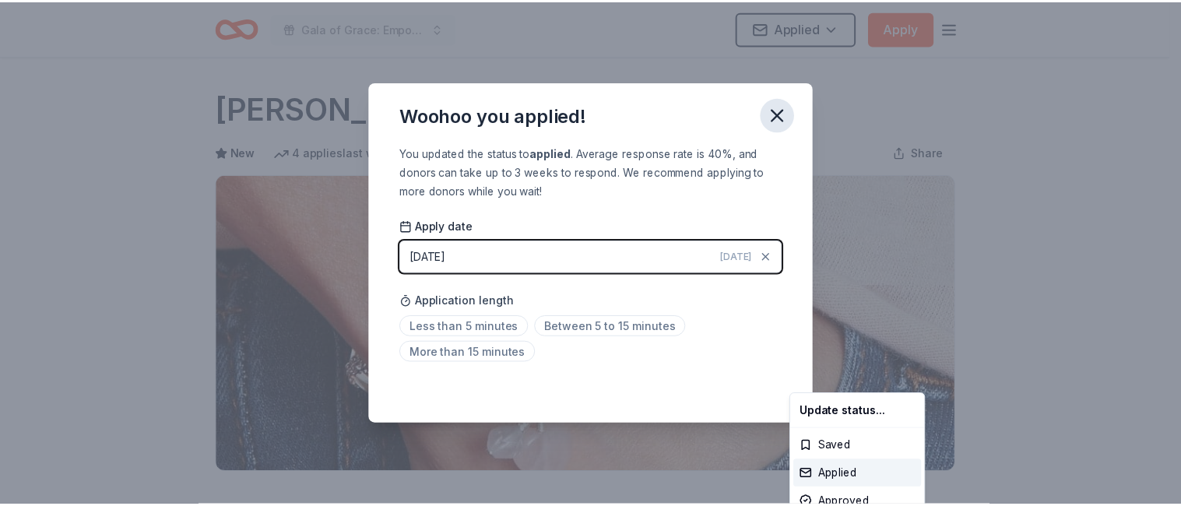
scroll to position [372, 0]
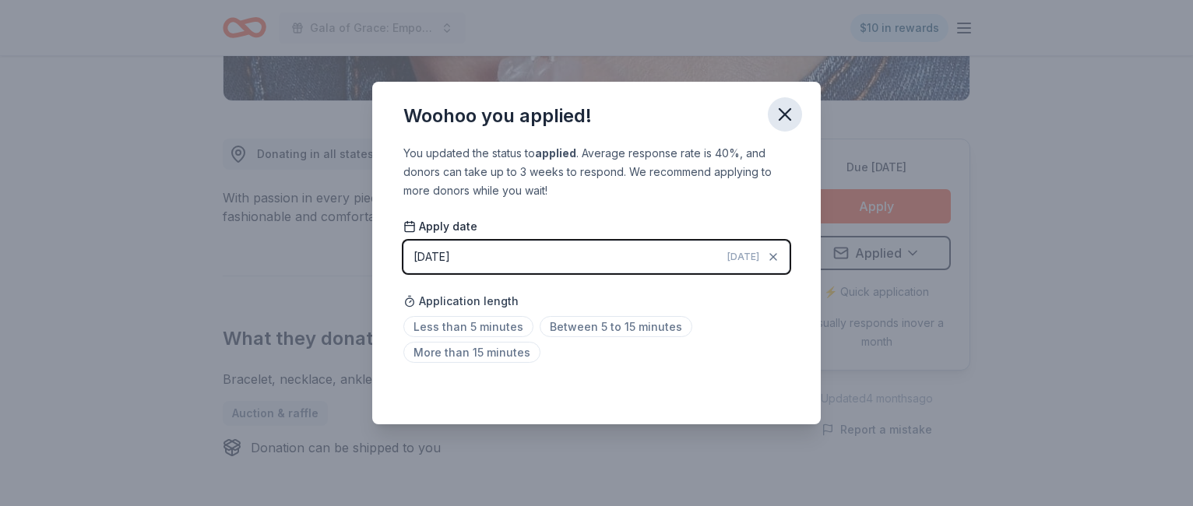
click at [780, 111] on icon "button" at bounding box center [785, 115] width 22 height 22
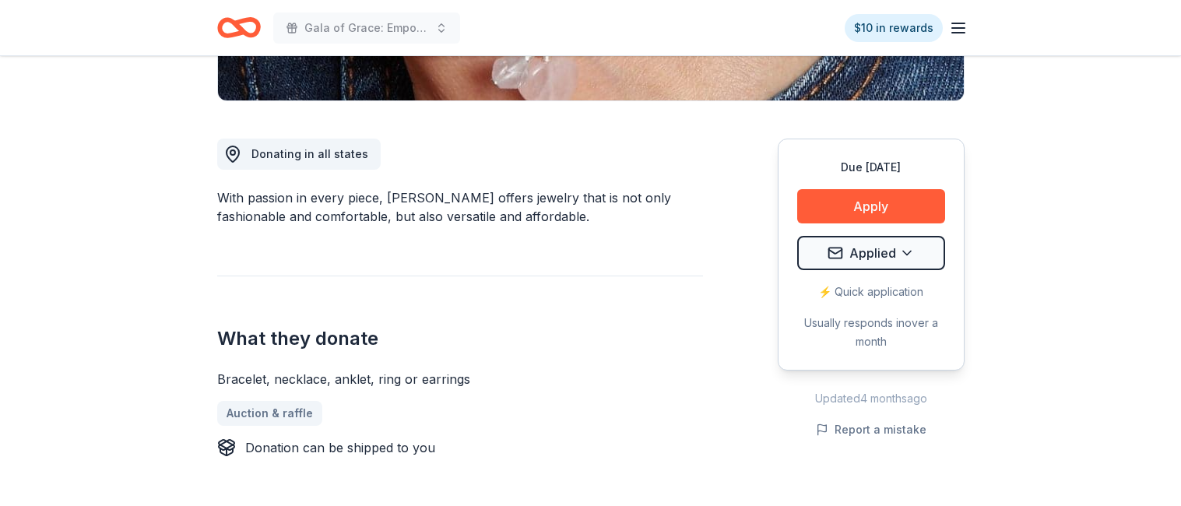
click at [241, 38] on icon "Home" at bounding box center [239, 27] width 44 height 37
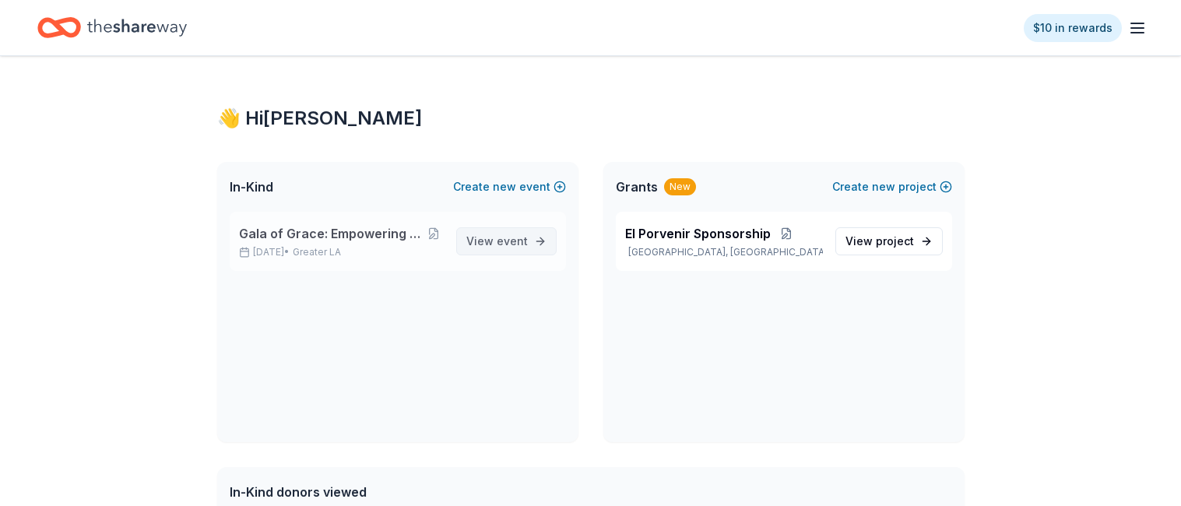
click at [520, 238] on span "event" at bounding box center [512, 240] width 31 height 13
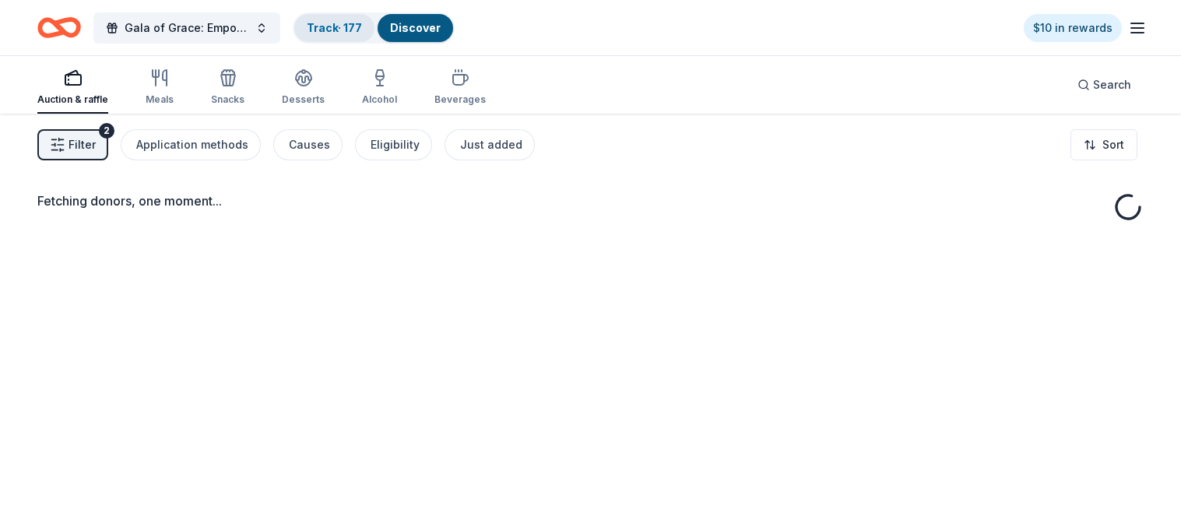
click at [327, 35] on div "Track · 177" at bounding box center [334, 28] width 80 height 28
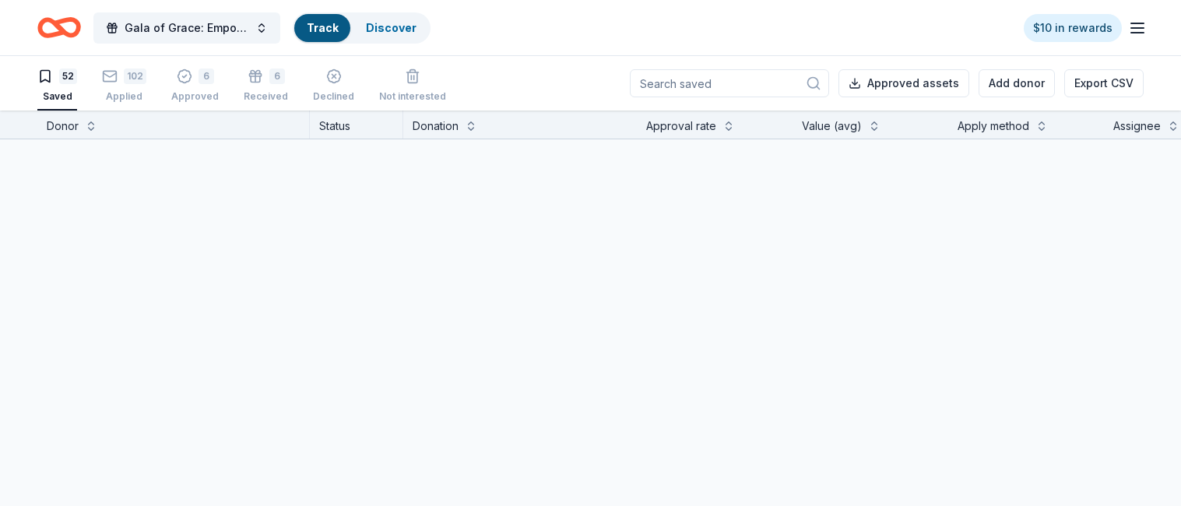
scroll to position [1, 0]
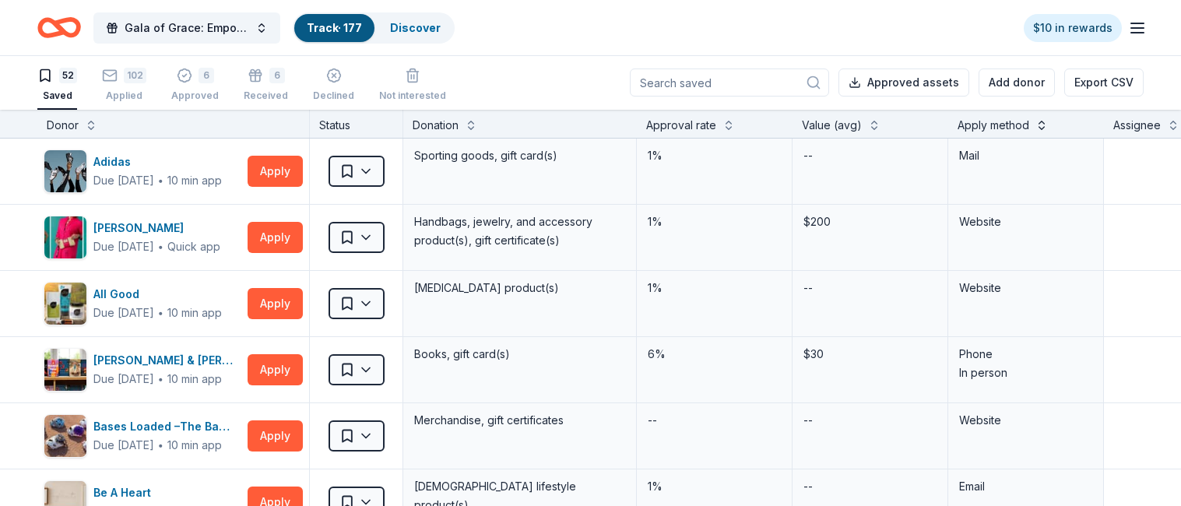
click at [1038, 128] on button at bounding box center [1042, 124] width 12 height 16
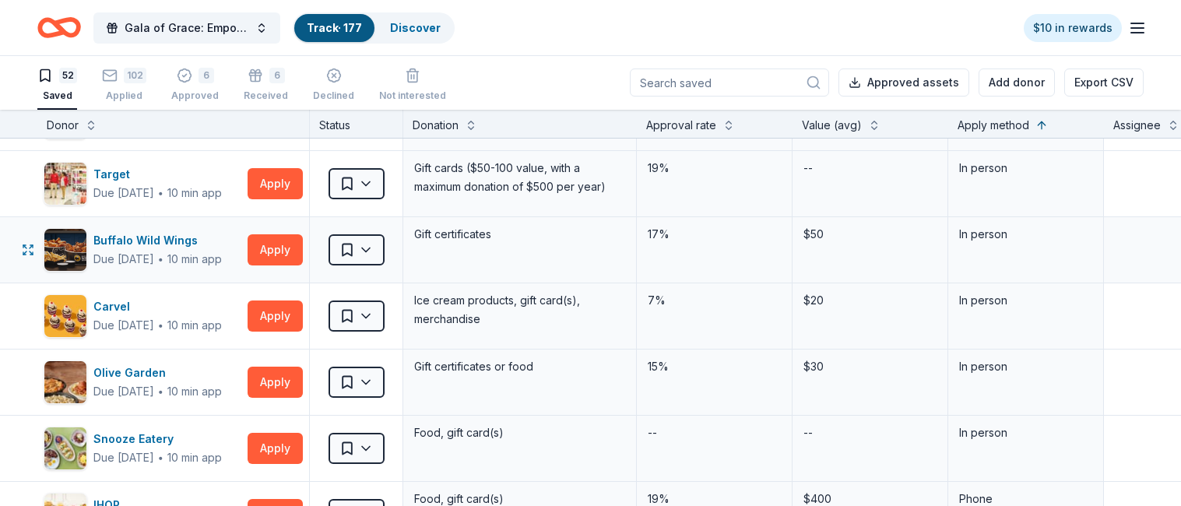
scroll to position [389, 0]
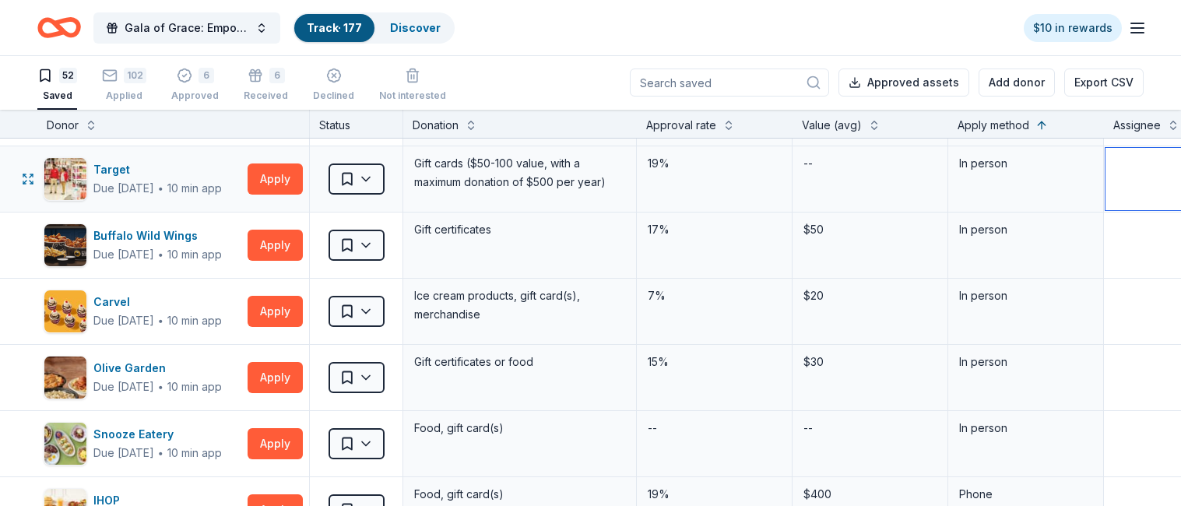
click at [1123, 189] on textarea at bounding box center [1182, 179] width 152 height 62
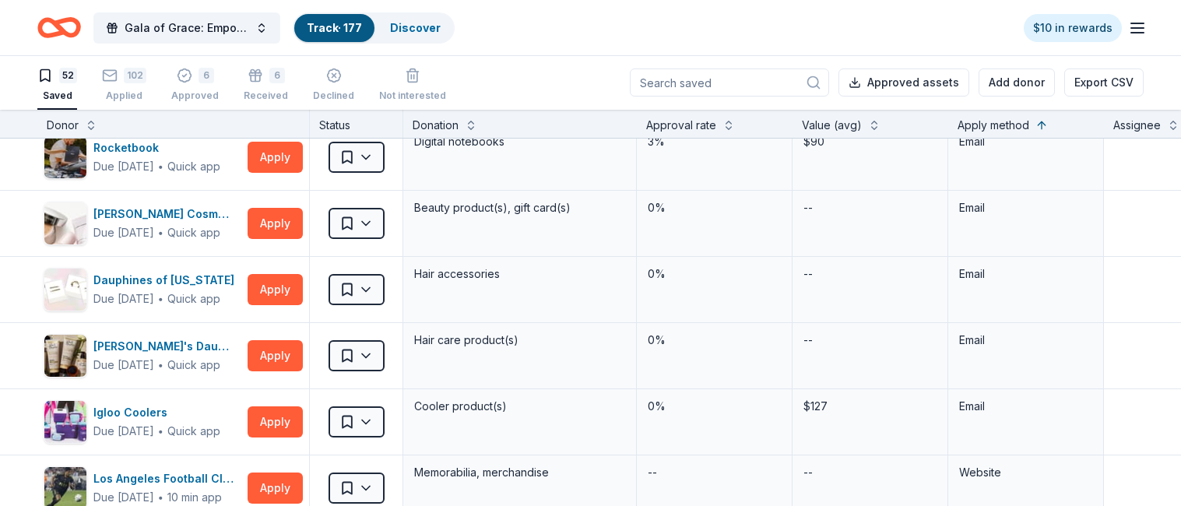
scroll to position [1558, 0]
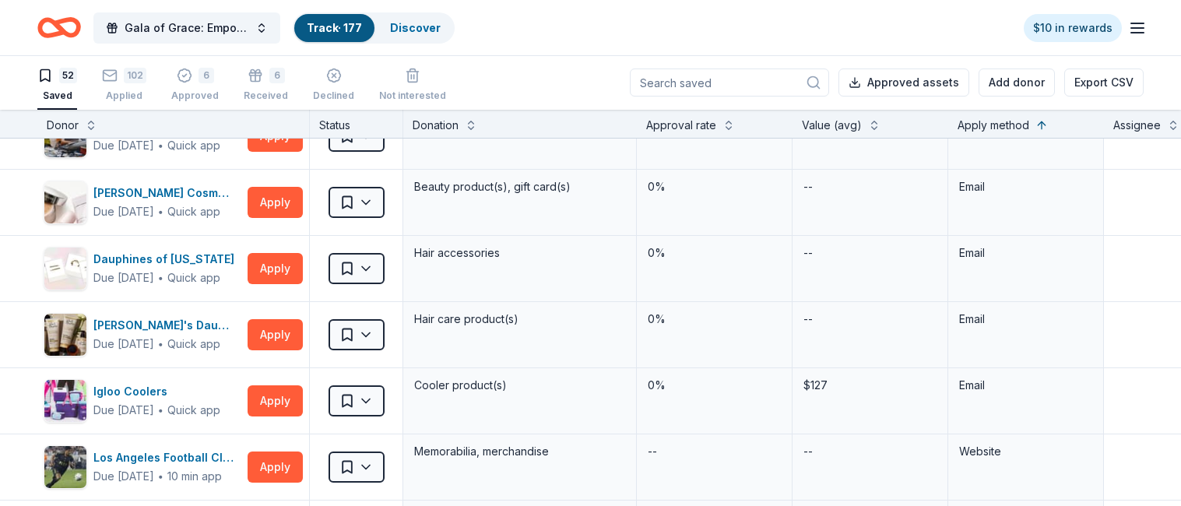
type textarea "[PERSON_NAME]"
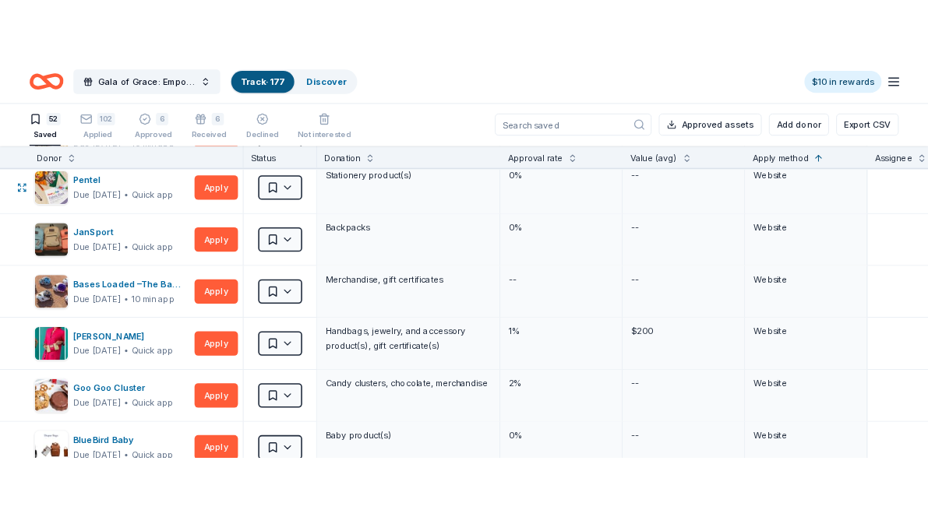
scroll to position [2570, 0]
